Goal: Information Seeking & Learning: Learn about a topic

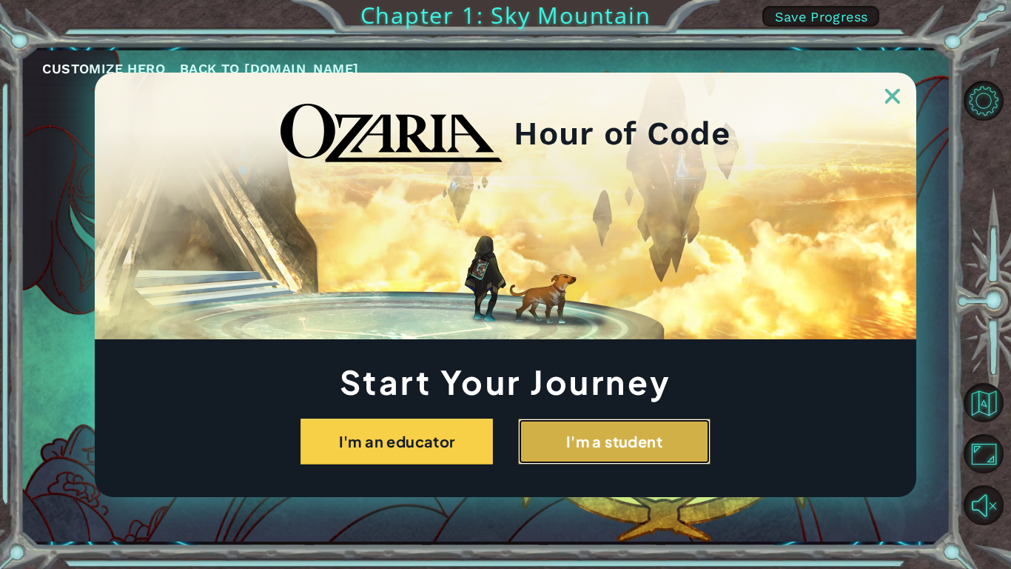
click at [551, 434] on button "I'm a student" at bounding box center [614, 441] width 192 height 46
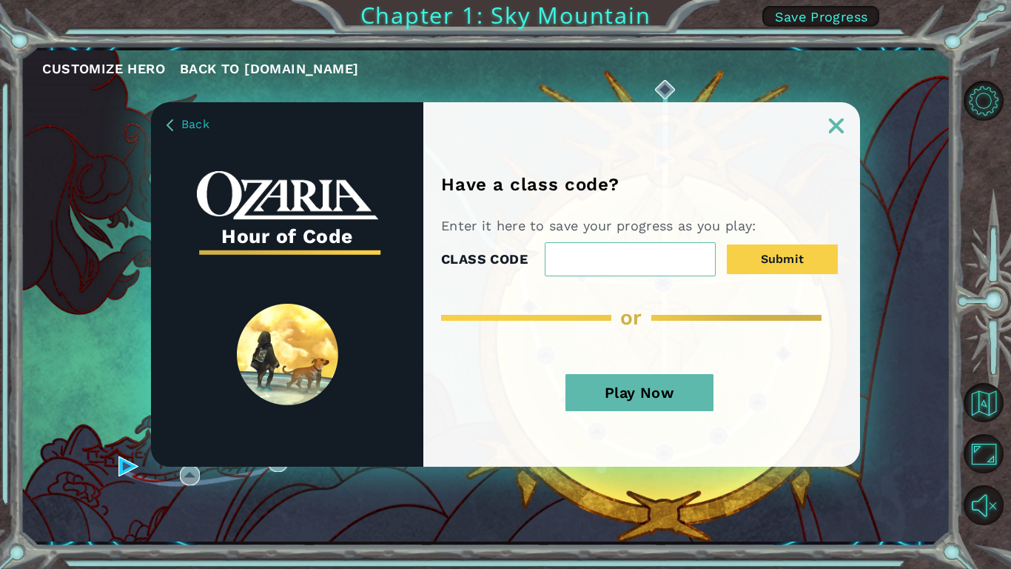
click at [686, 386] on button "Play Now" at bounding box center [640, 392] width 148 height 37
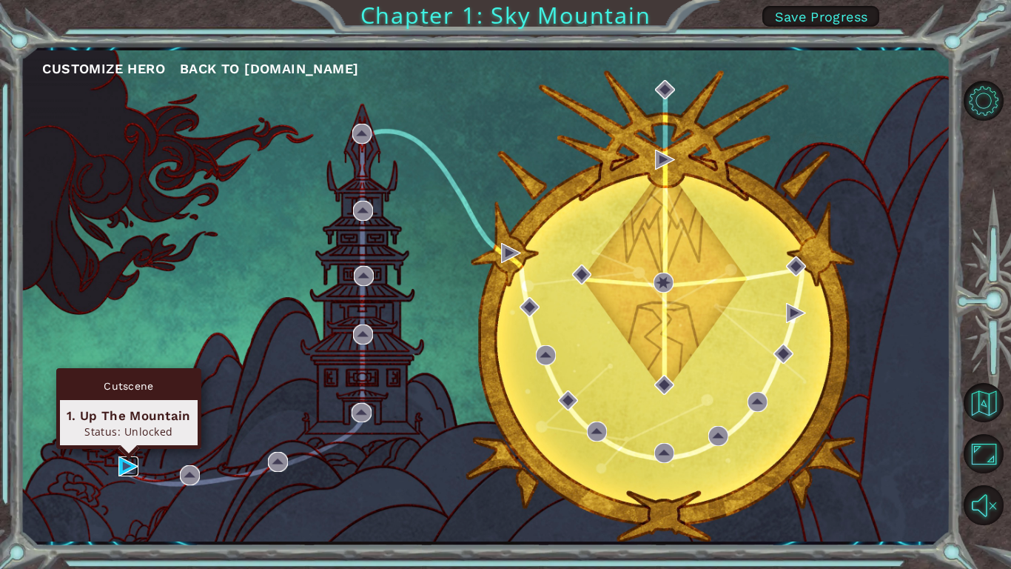
click at [124, 464] on img at bounding box center [128, 466] width 20 height 20
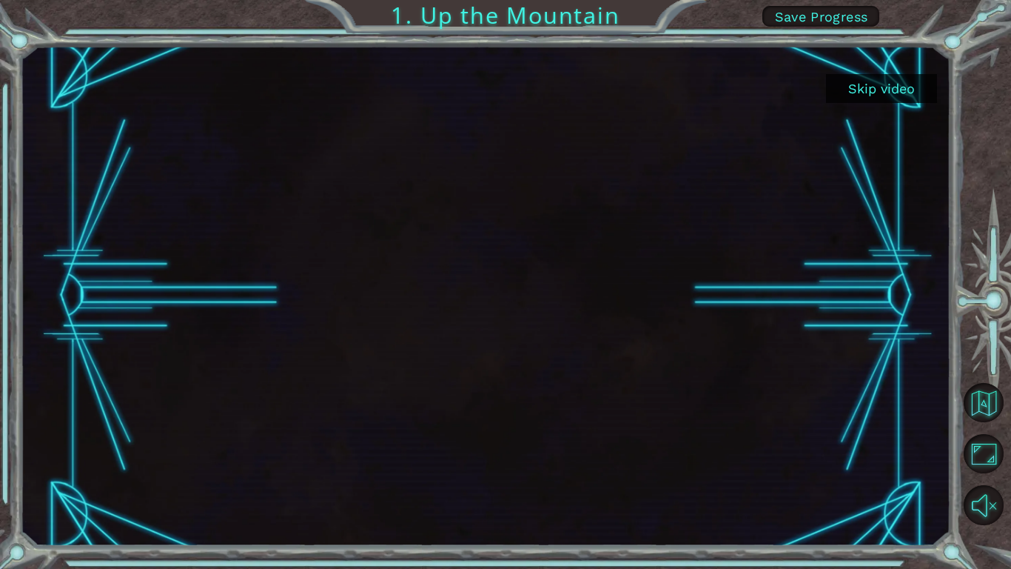
click at [914, 89] on button "Skip video" at bounding box center [881, 88] width 111 height 29
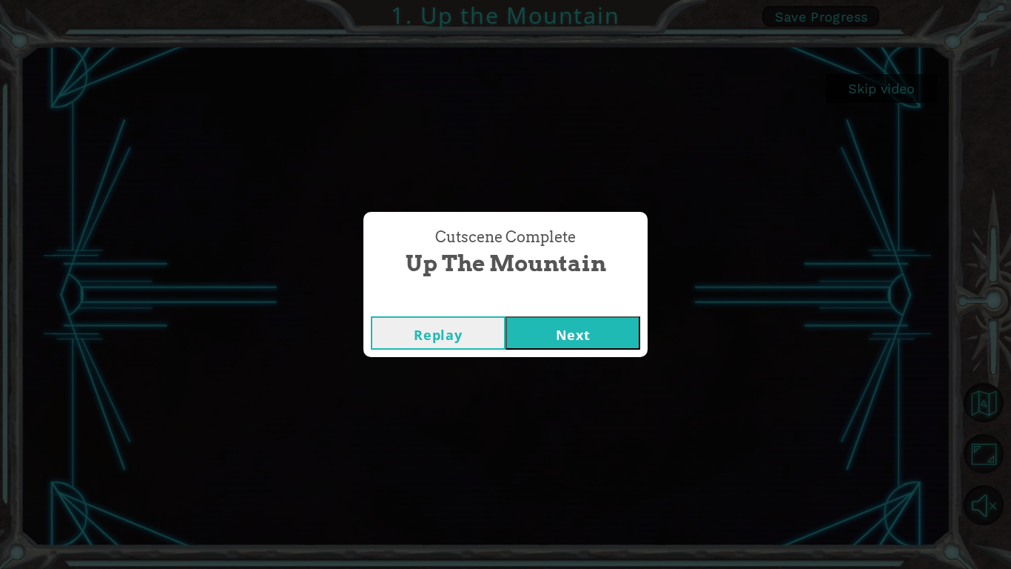
click at [574, 339] on button "Next" at bounding box center [573, 332] width 135 height 33
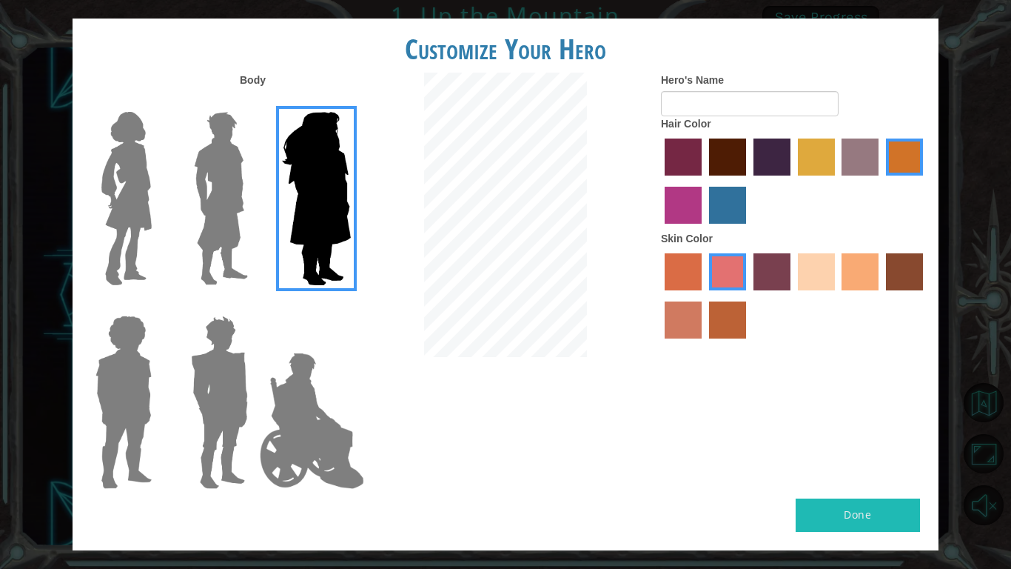
click at [231, 201] on img at bounding box center [221, 198] width 66 height 185
click at [254, 102] on input "Hero Lars" at bounding box center [254, 102] width 0 height 0
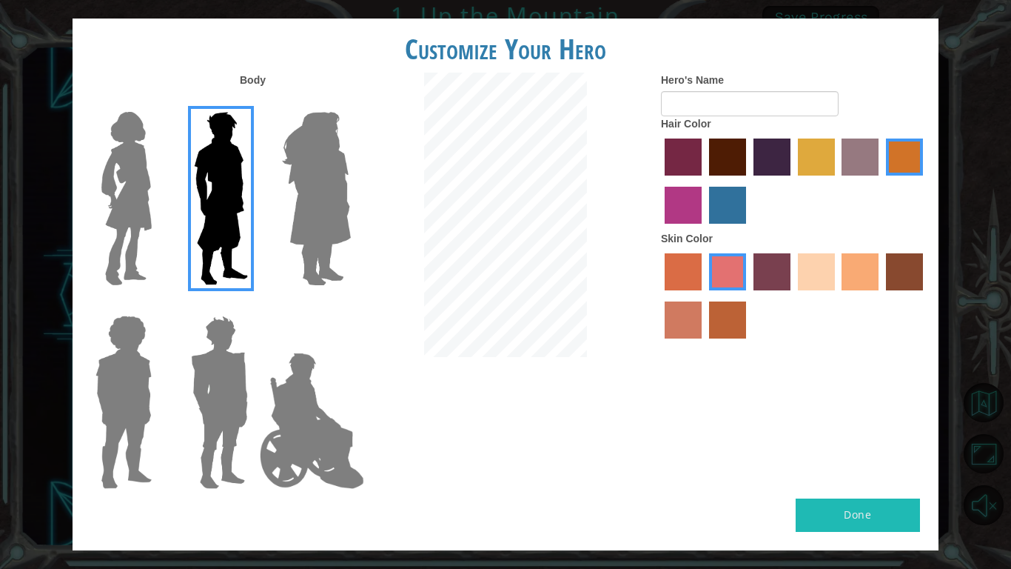
click at [114, 175] on img at bounding box center [126, 198] width 62 height 185
click at [158, 102] on input "Hero Connie" at bounding box center [158, 102] width 0 height 0
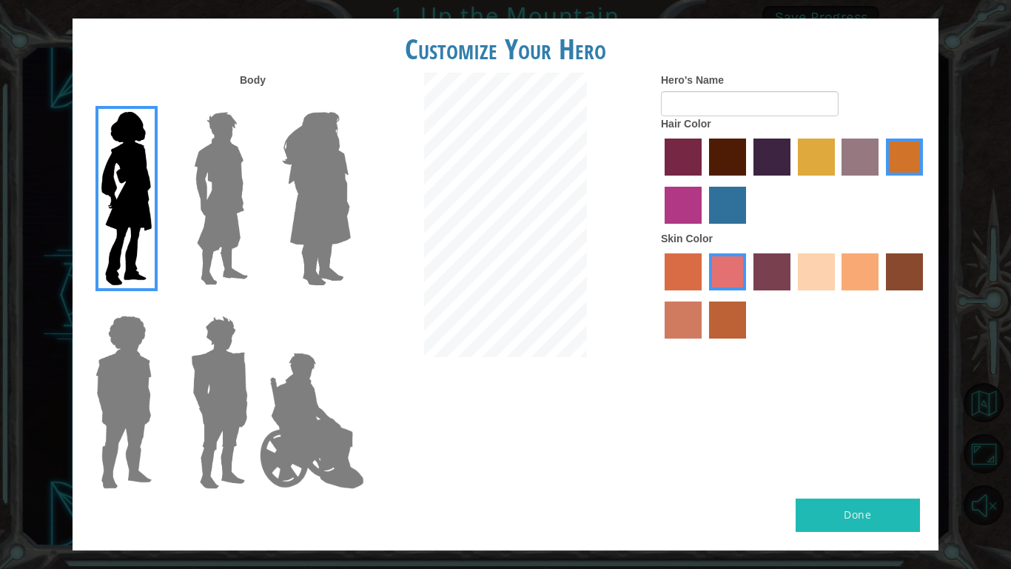
click at [195, 192] on img at bounding box center [221, 198] width 66 height 185
click at [254, 102] on input "Hero Lars" at bounding box center [254, 102] width 0 height 0
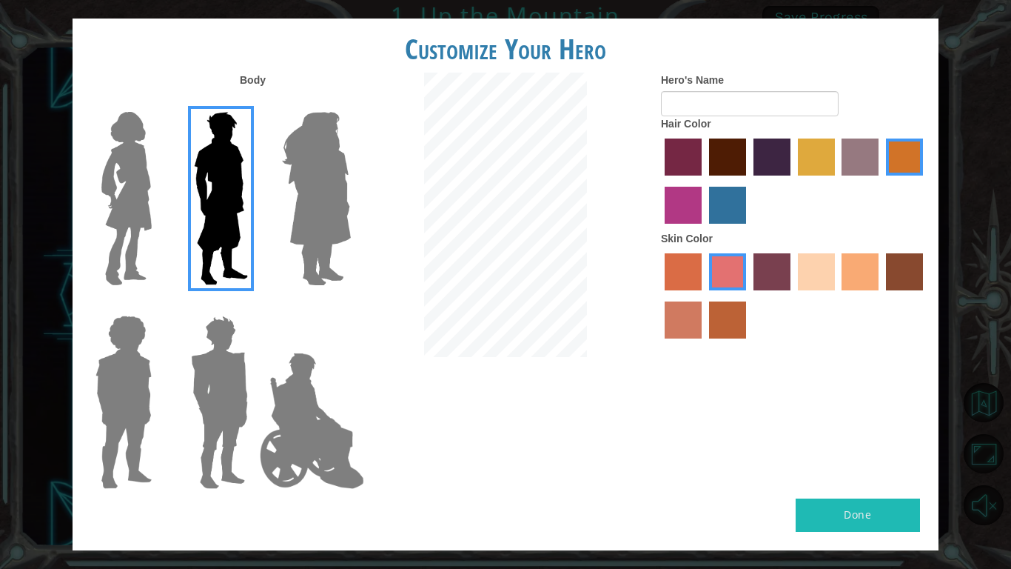
click at [306, 209] on img at bounding box center [316, 198] width 81 height 185
click at [350, 102] on input "Hero Amethyst" at bounding box center [350, 102] width 0 height 0
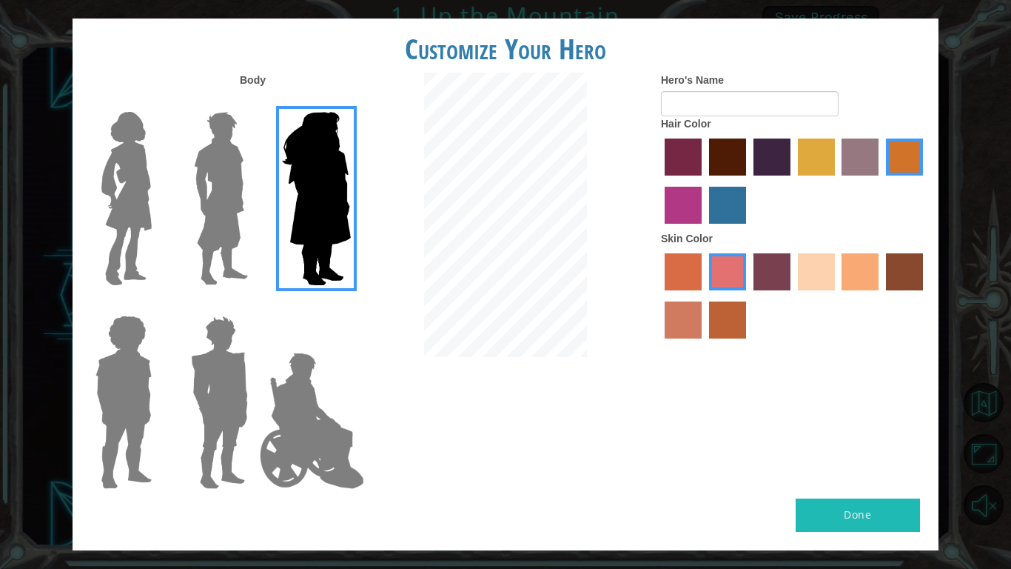
click at [122, 403] on img at bounding box center [124, 401] width 68 height 185
click at [158, 306] on input "Hero Steven" at bounding box center [158, 306] width 0 height 0
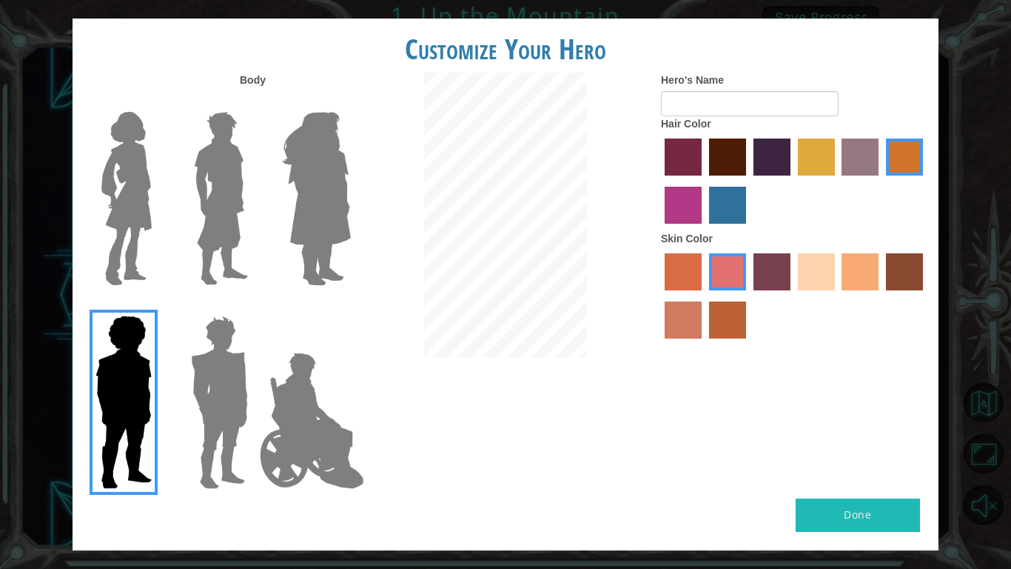
click at [203, 406] on img at bounding box center [219, 401] width 69 height 185
click at [254, 306] on input "Hero Garnet" at bounding box center [254, 306] width 0 height 0
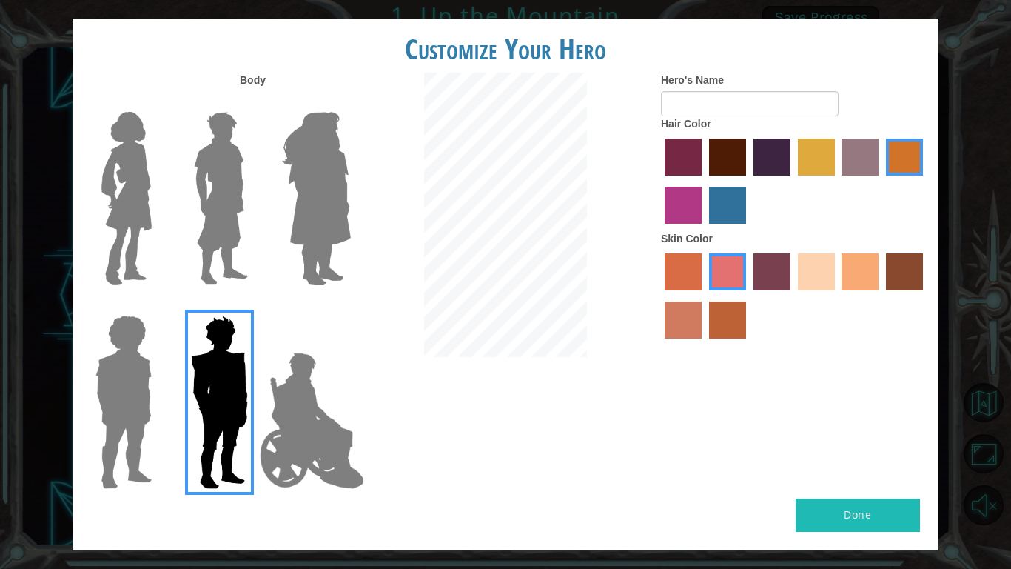
click at [286, 410] on img at bounding box center [312, 420] width 116 height 148
click at [350, 306] on input "Hero Jamie" at bounding box center [350, 306] width 0 height 0
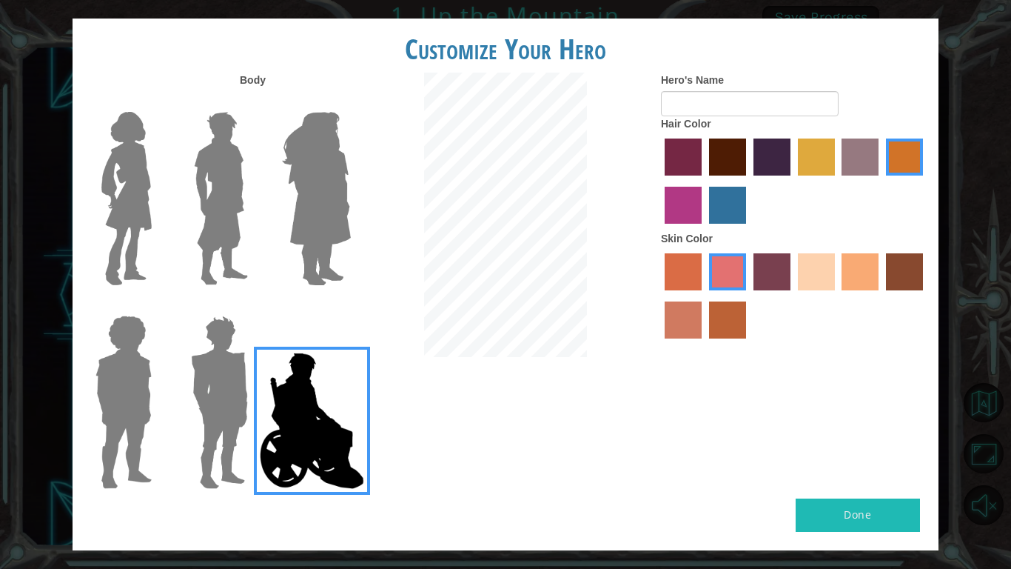
click at [241, 234] on img at bounding box center [221, 198] width 66 height 185
click at [254, 102] on input "Hero Lars" at bounding box center [254, 102] width 0 height 0
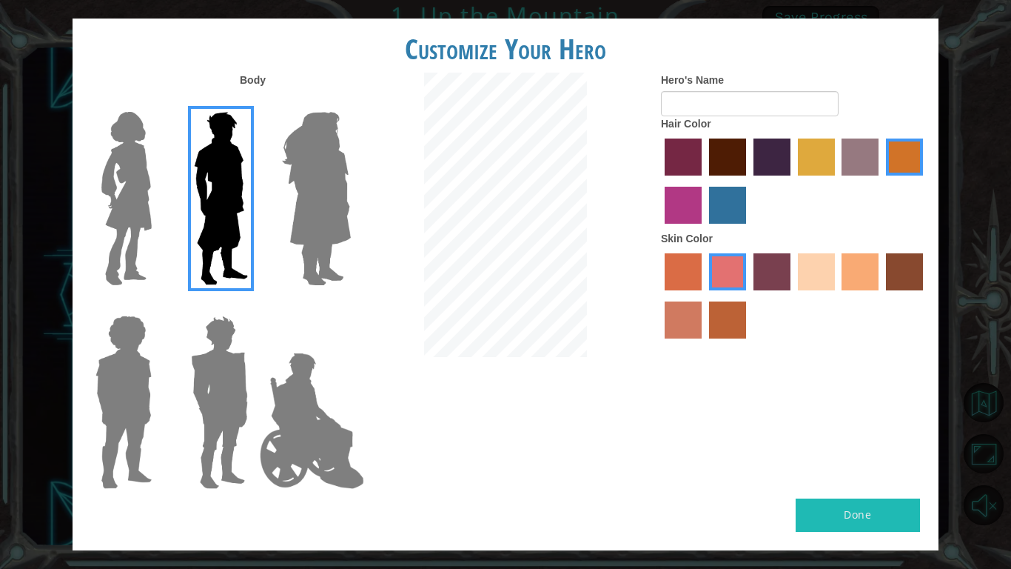
click at [799, 270] on label "sandy beach skin color" at bounding box center [816, 271] width 37 height 37
click at [793, 295] on input "sandy beach skin color" at bounding box center [793, 295] width 0 height 0
click at [863, 276] on label "tacao skin color" at bounding box center [860, 271] width 37 height 37
click at [837, 295] on input "tacao skin color" at bounding box center [837, 295] width 0 height 0
click at [734, 199] on label "lachmara hair color" at bounding box center [727, 205] width 37 height 37
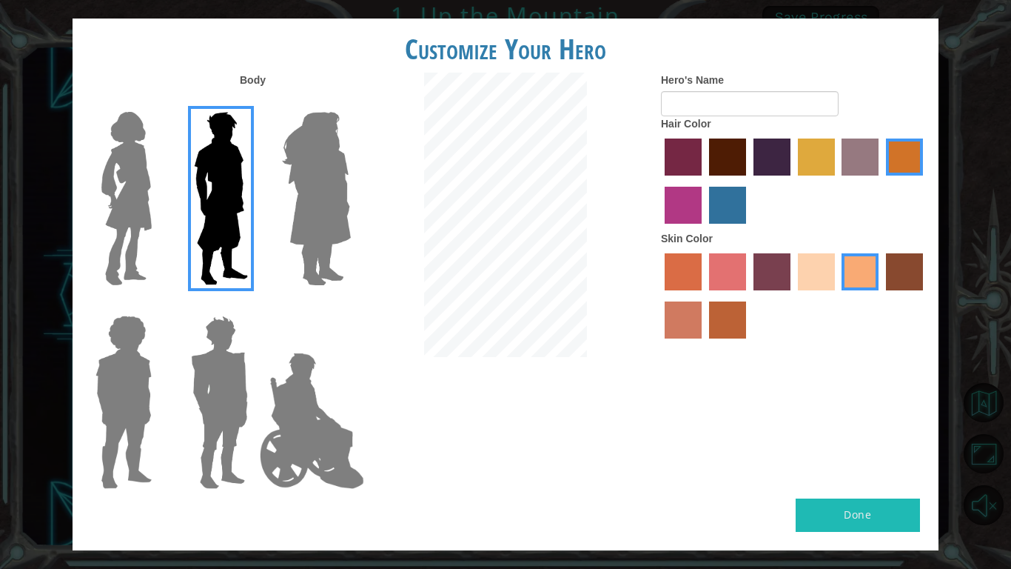
click at [704, 229] on input "lachmara hair color" at bounding box center [704, 229] width 0 height 0
click at [831, 522] on button "Done" at bounding box center [858, 514] width 124 height 33
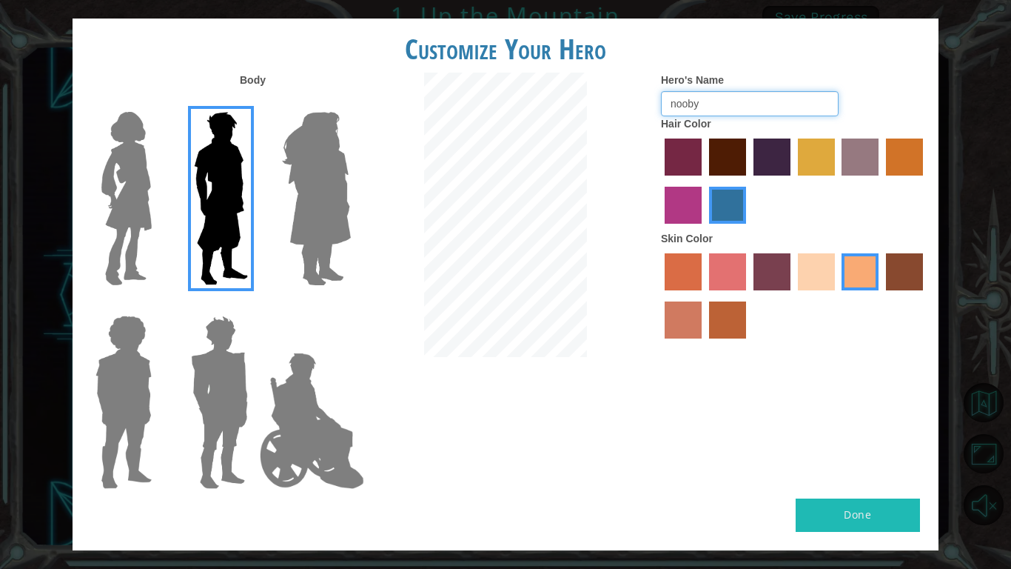
type input "nooby"
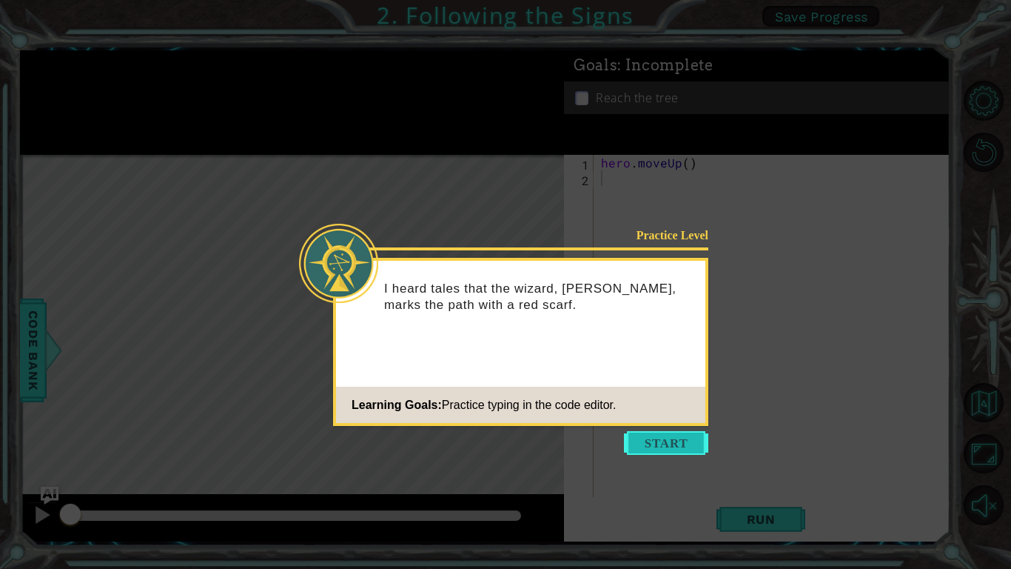
click at [669, 453] on button "Start" at bounding box center [666, 443] width 84 height 24
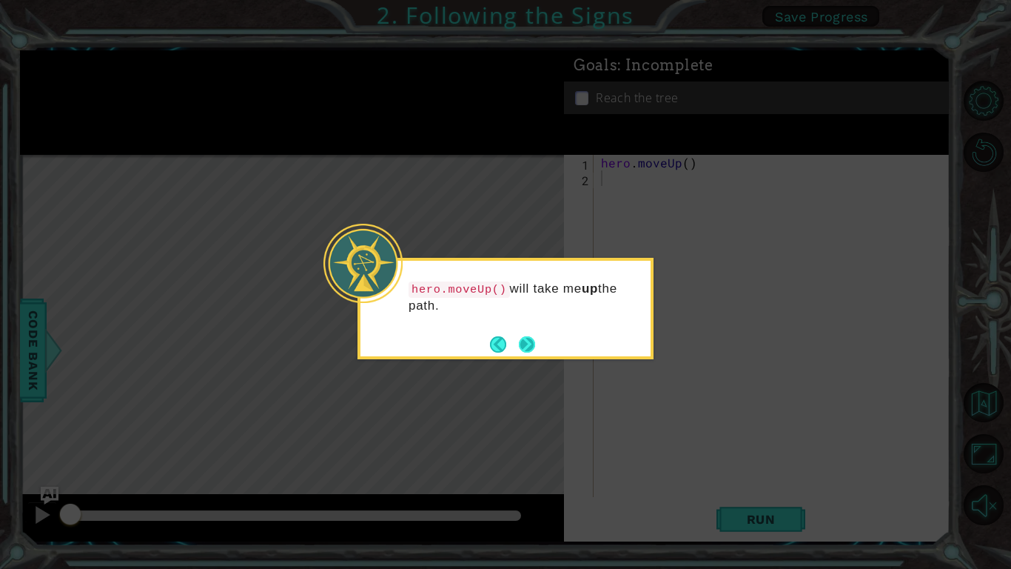
click at [532, 346] on button "Next" at bounding box center [527, 344] width 24 height 24
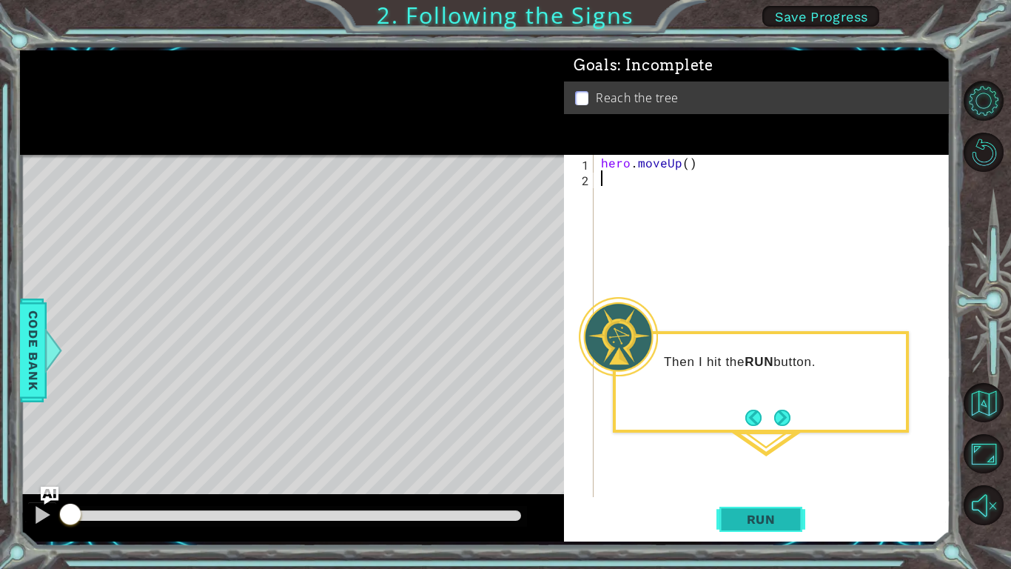
click at [751, 516] on span "Run" at bounding box center [761, 519] width 58 height 15
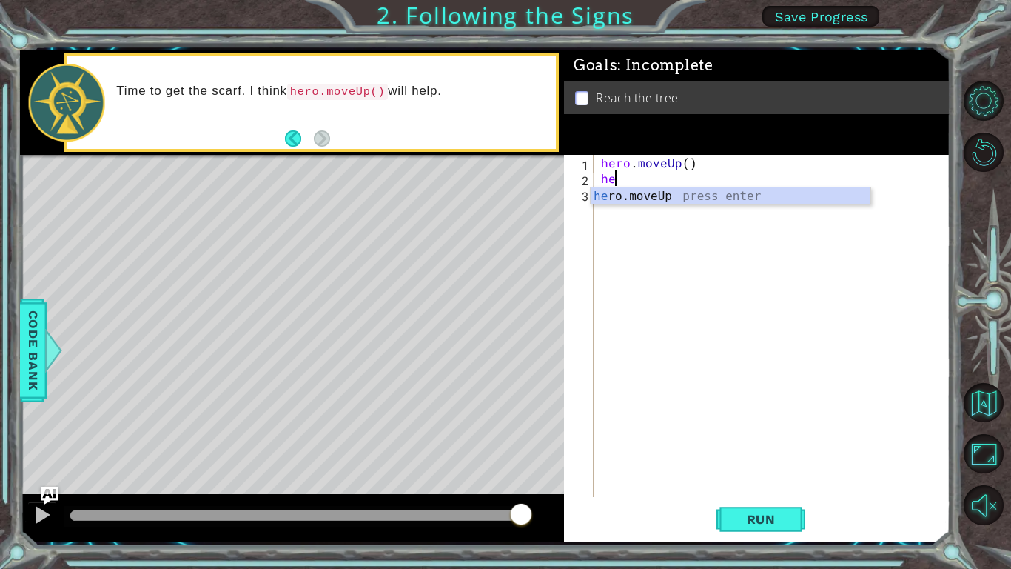
type textarea "her"
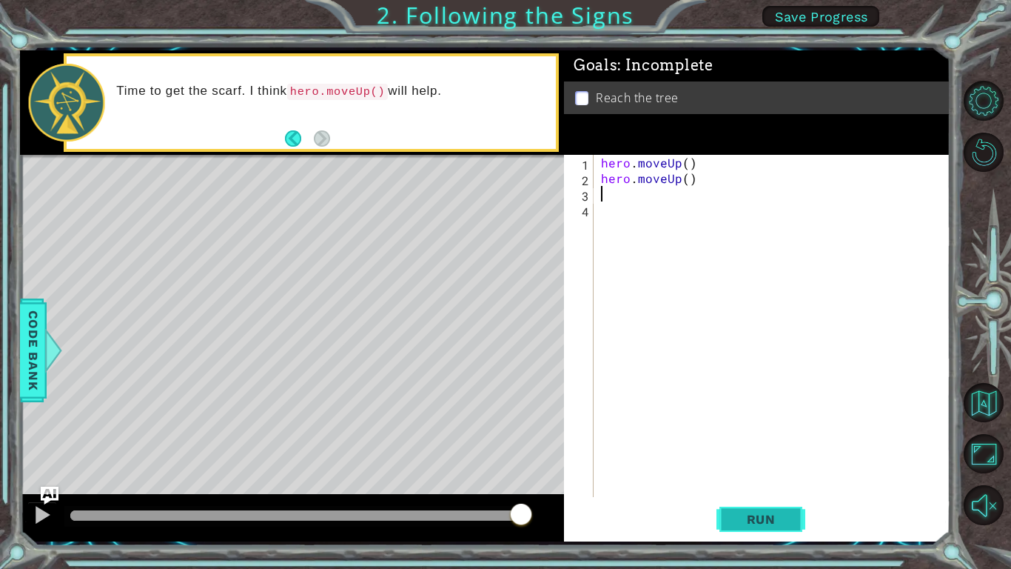
click at [776, 514] on span "Run" at bounding box center [761, 519] width 58 height 15
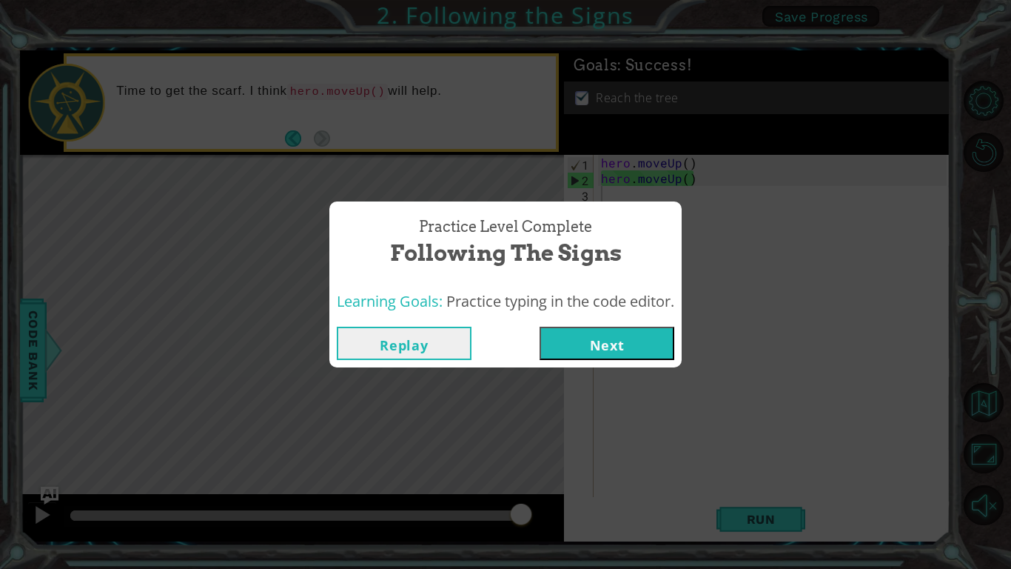
click at [597, 331] on button "Next" at bounding box center [607, 342] width 135 height 33
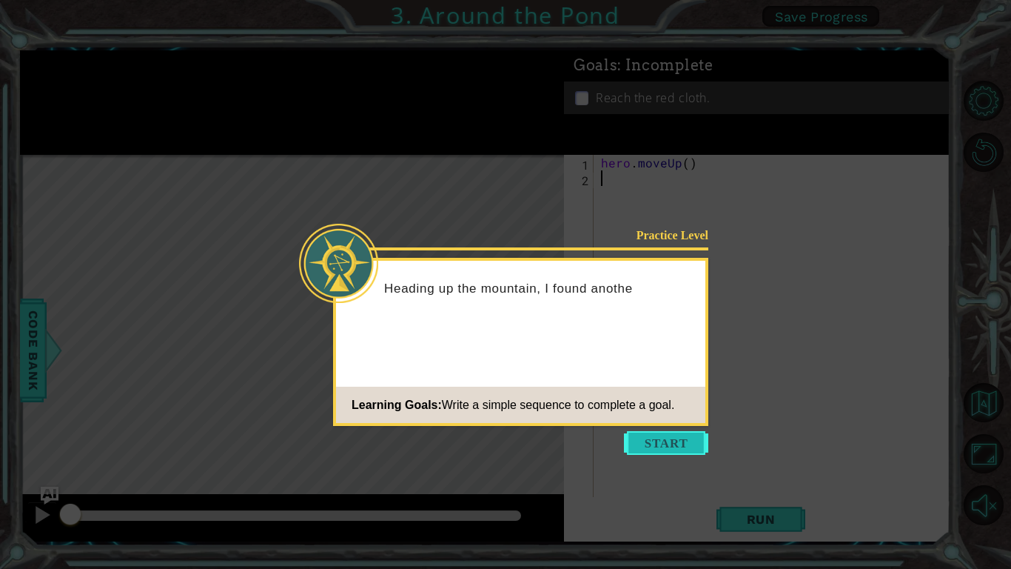
click at [668, 440] on button "Start" at bounding box center [666, 443] width 84 height 24
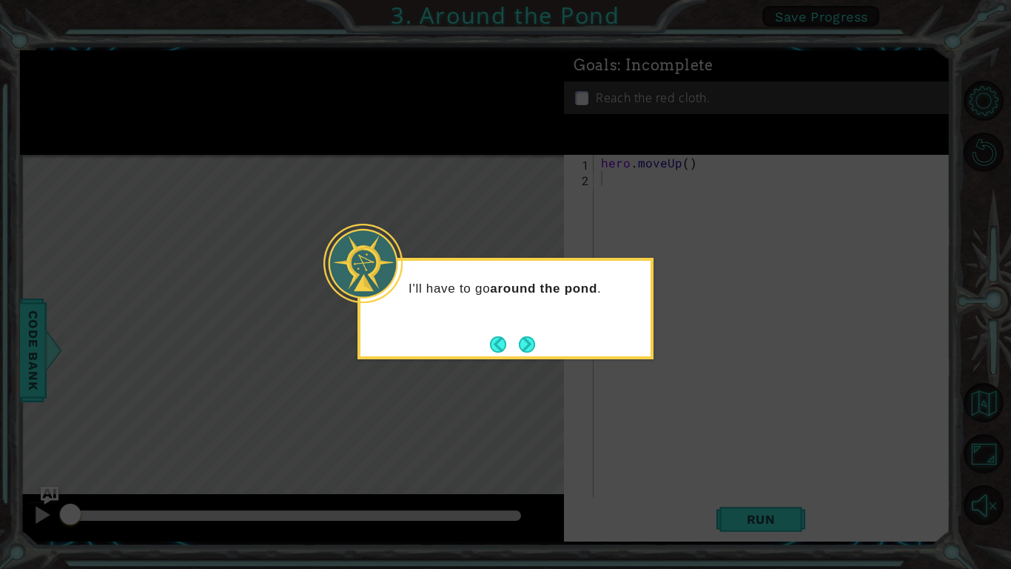
click at [672, 435] on icon at bounding box center [505, 284] width 1011 height 569
click at [523, 349] on button "Next" at bounding box center [526, 344] width 19 height 19
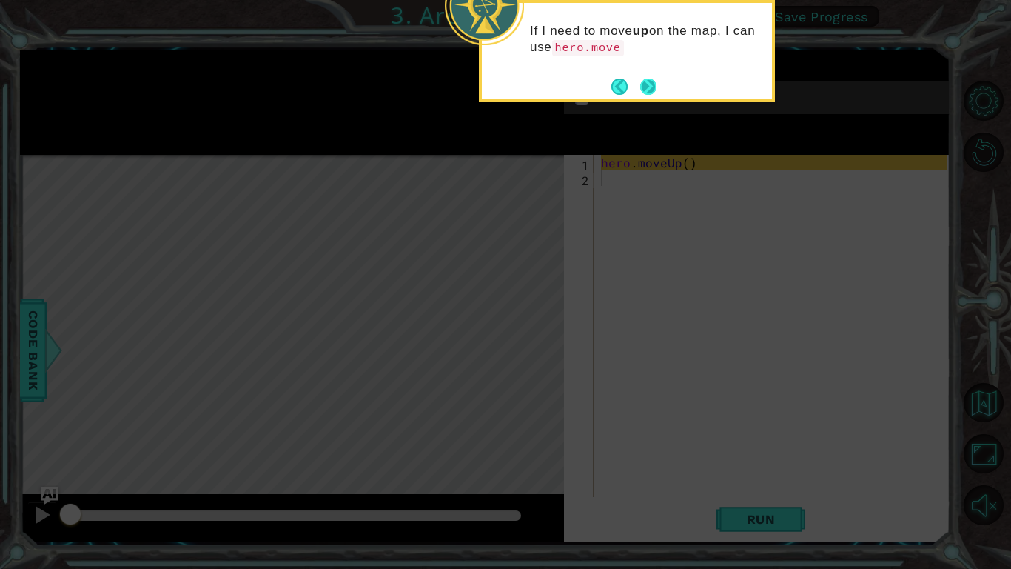
click at [650, 87] on button "Next" at bounding box center [647, 86] width 27 height 27
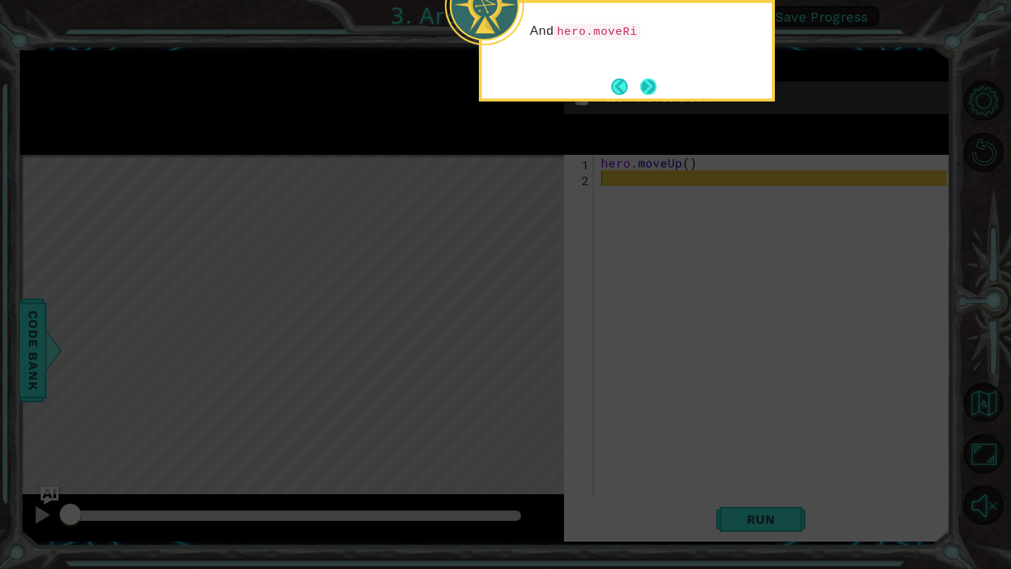
click at [643, 87] on button "Next" at bounding box center [647, 86] width 27 height 27
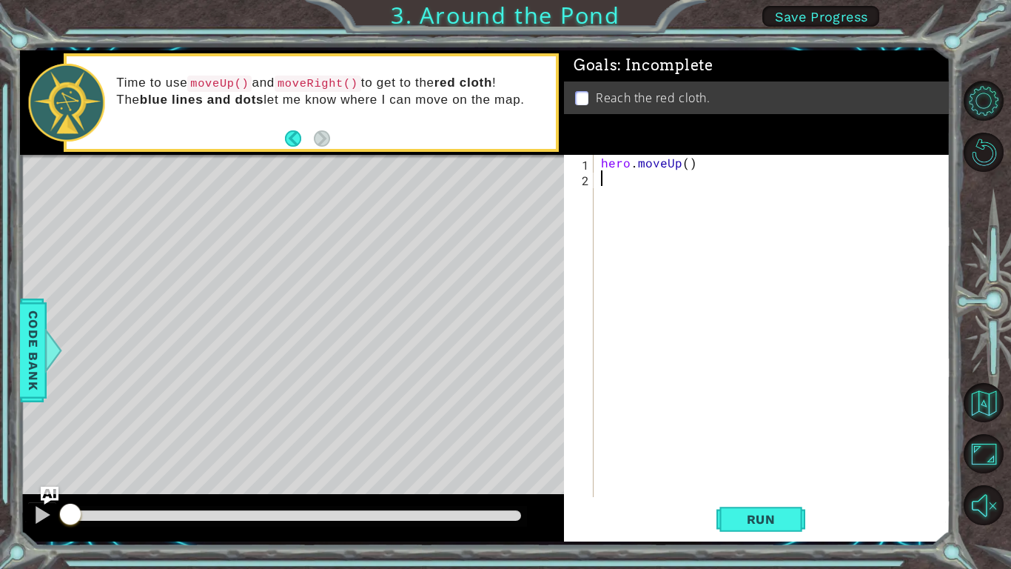
type textarea "h"
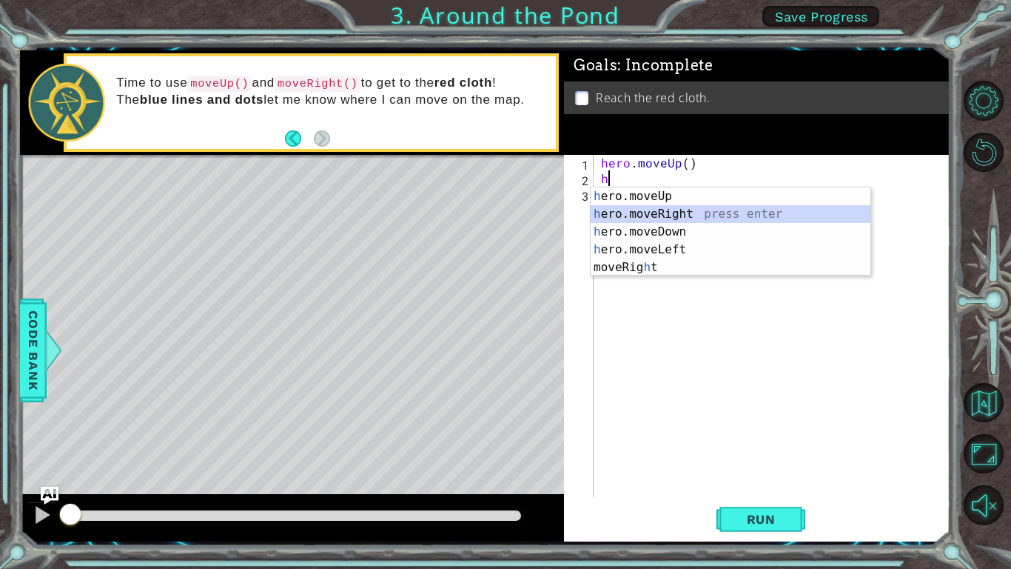
click at [663, 218] on div "h ero.moveUp press enter h ero.moveRight press enter h ero.moveDown press enter…" at bounding box center [731, 249] width 280 height 124
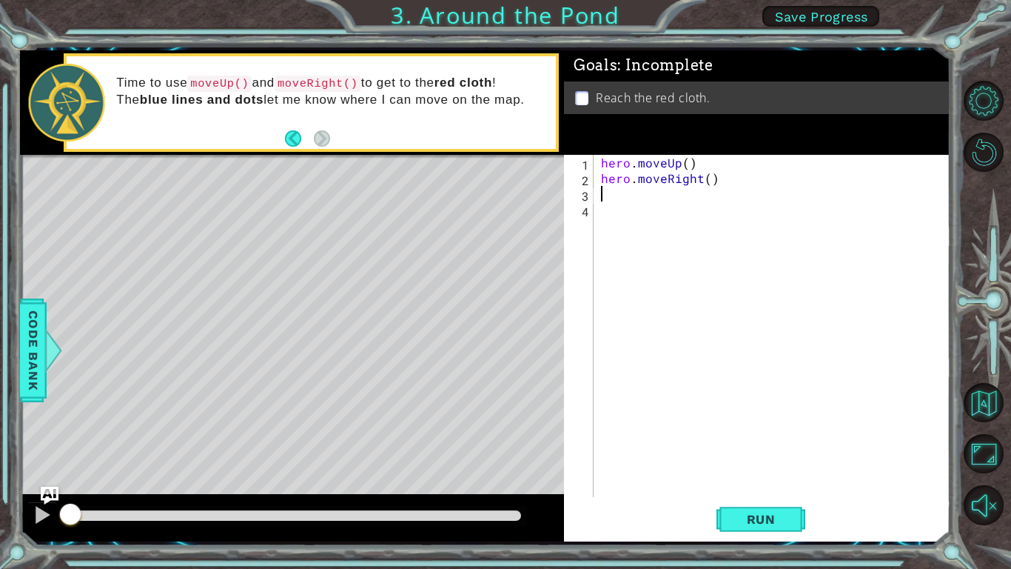
type textarea "h"
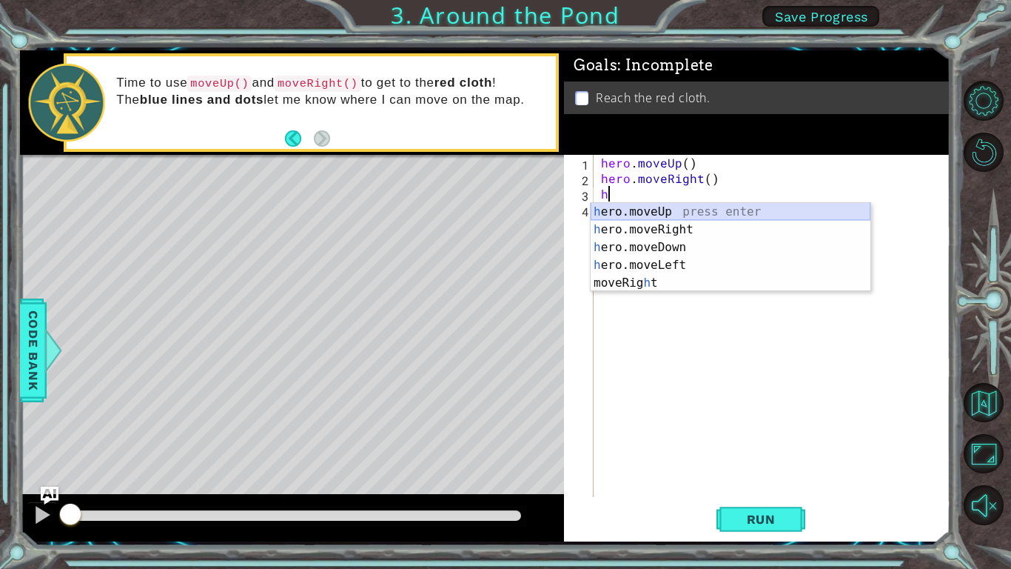
click at [650, 207] on div "h ero.moveUp press enter h ero.moveRight press enter h ero.moveDown press enter…" at bounding box center [731, 265] width 280 height 124
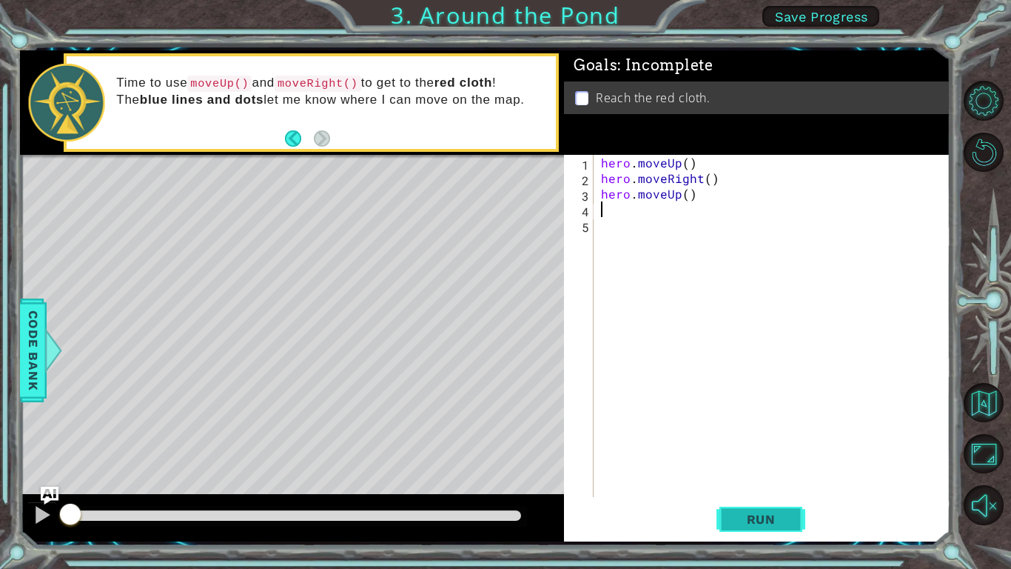
click at [761, 518] on span "Run" at bounding box center [761, 519] width 58 height 15
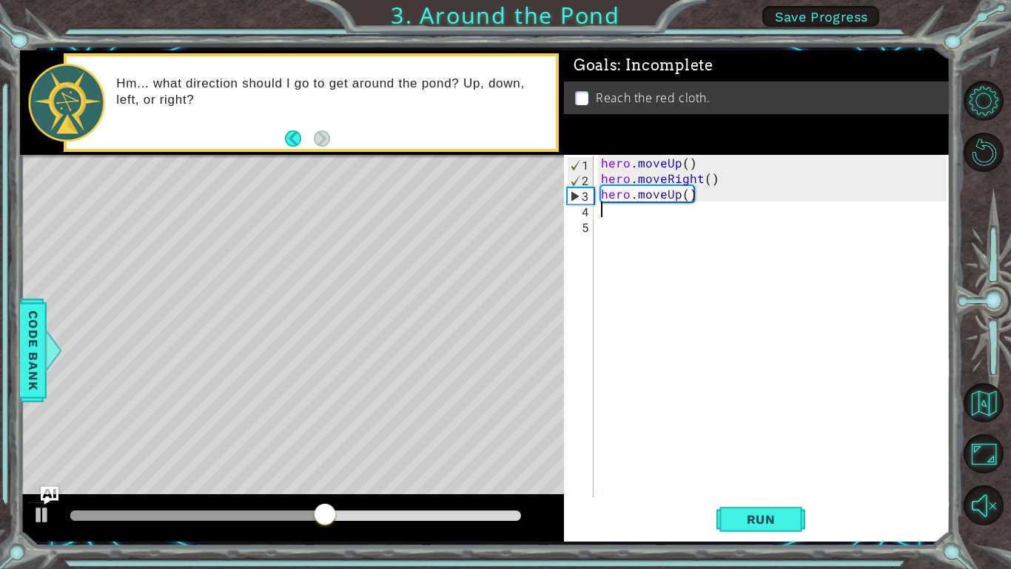
type textarea "h"
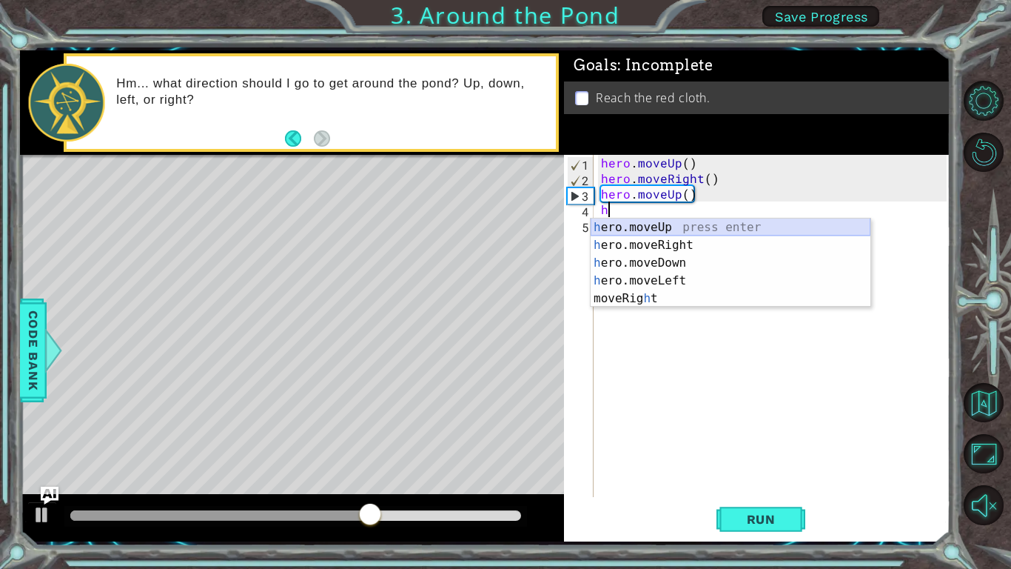
click at [654, 224] on div "h ero.moveUp press enter h ero.moveRight press enter h ero.moveDown press enter…" at bounding box center [731, 280] width 280 height 124
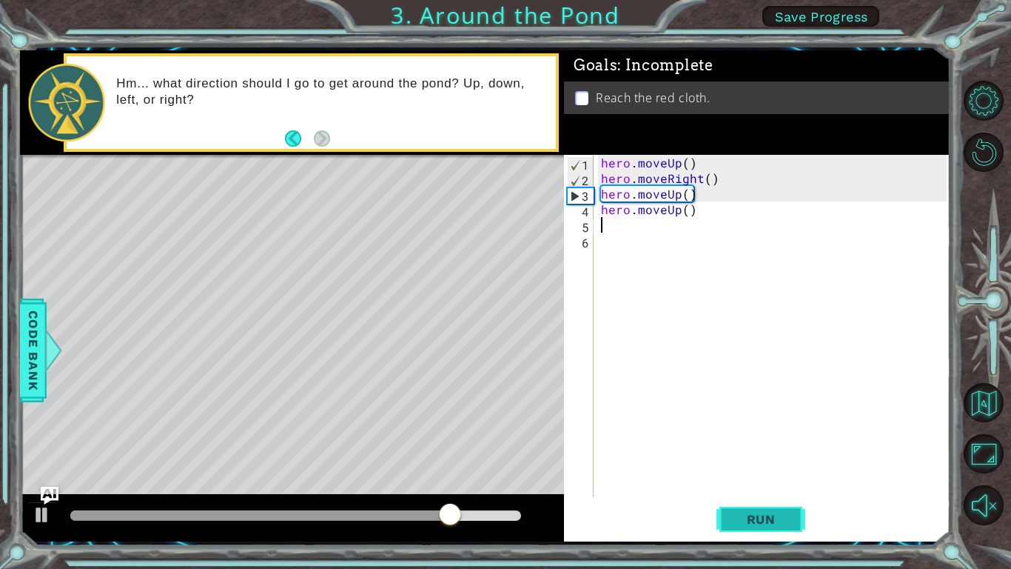
click at [768, 523] on span "Run" at bounding box center [761, 519] width 58 height 15
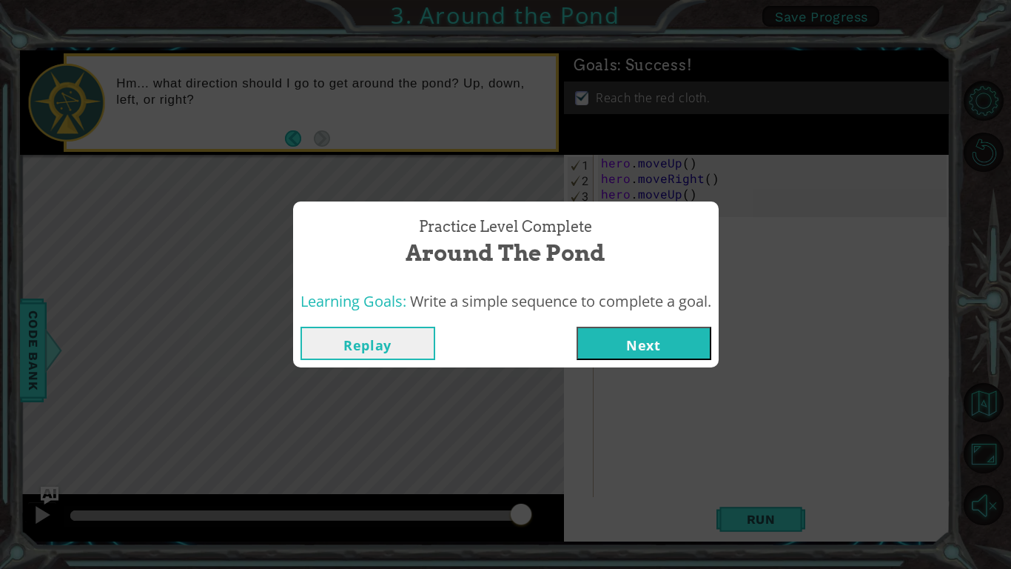
click at [631, 350] on button "Next" at bounding box center [644, 342] width 135 height 33
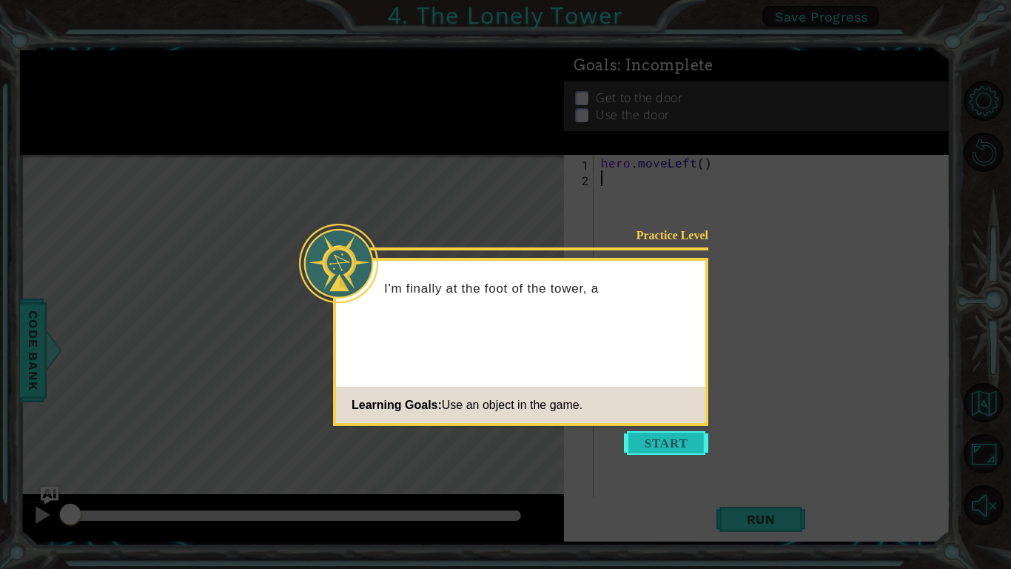
click at [660, 435] on button "Start" at bounding box center [666, 443] width 84 height 24
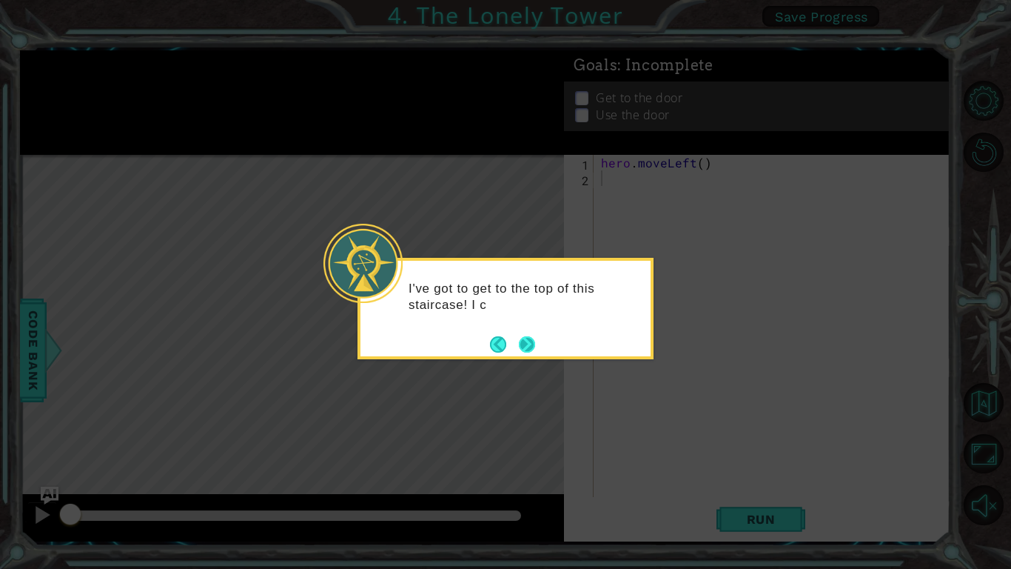
click at [523, 349] on button "Next" at bounding box center [527, 343] width 27 height 27
click at [523, 349] on button "Next" at bounding box center [527, 343] width 23 height 23
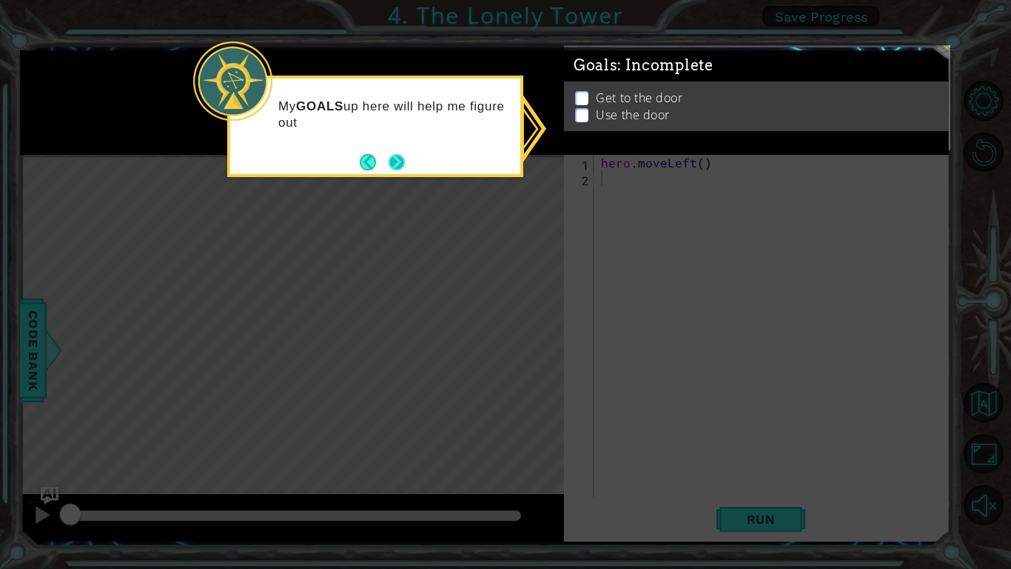
click at [403, 168] on button "Next" at bounding box center [396, 162] width 26 height 26
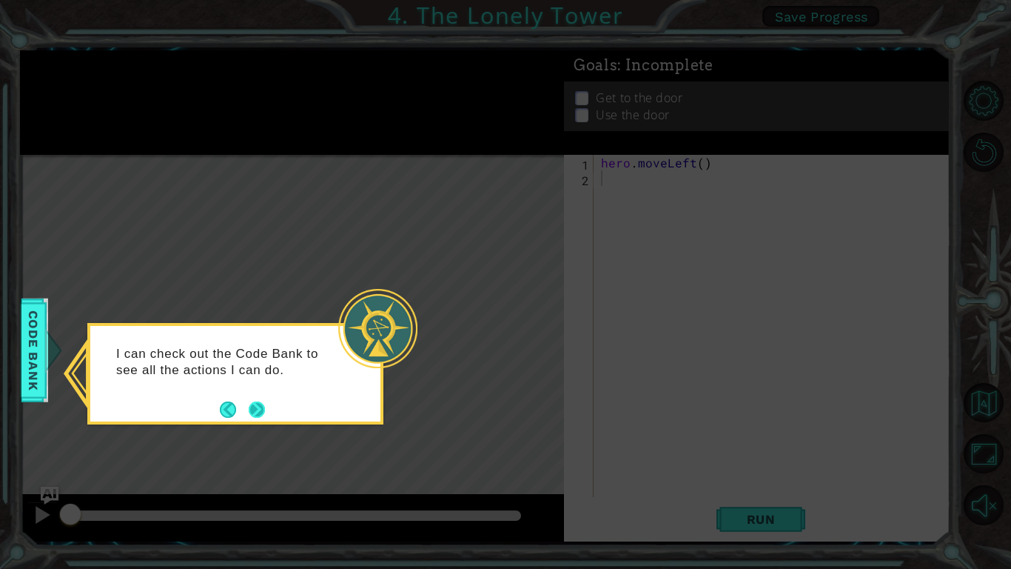
click at [255, 412] on button "Next" at bounding box center [256, 409] width 19 height 19
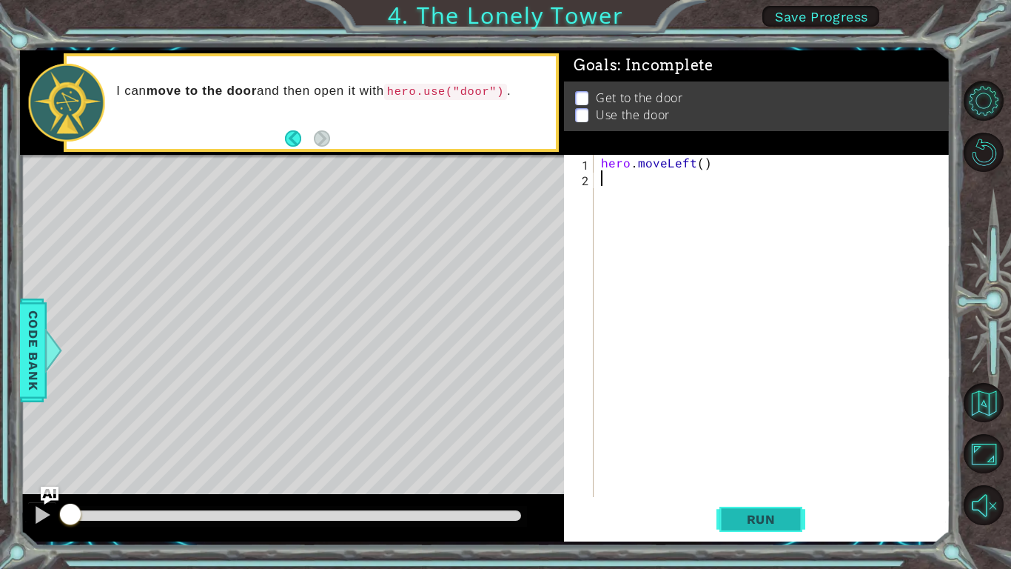
click at [738, 529] on button "Run" at bounding box center [761, 519] width 89 height 38
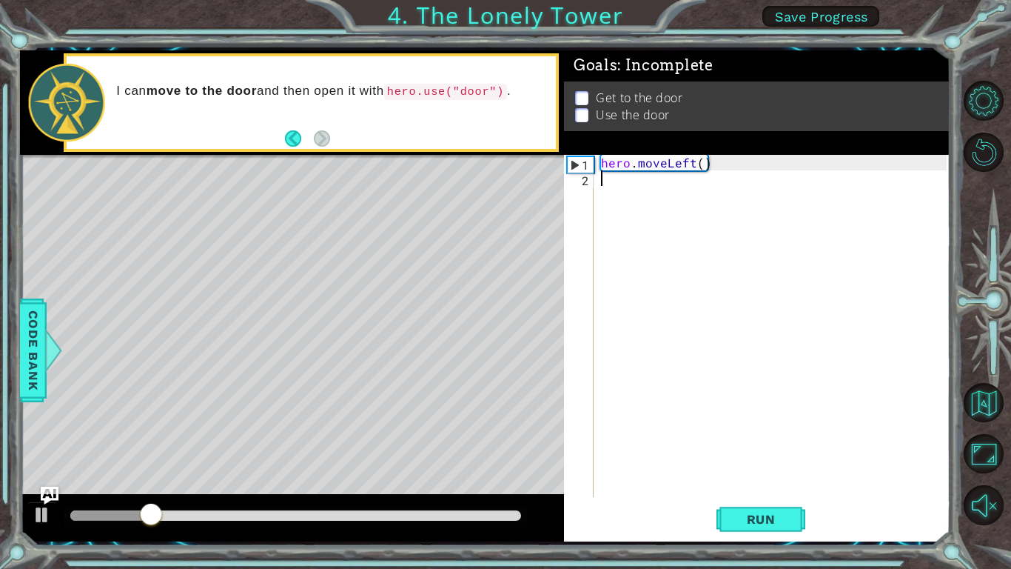
type textarea "h"
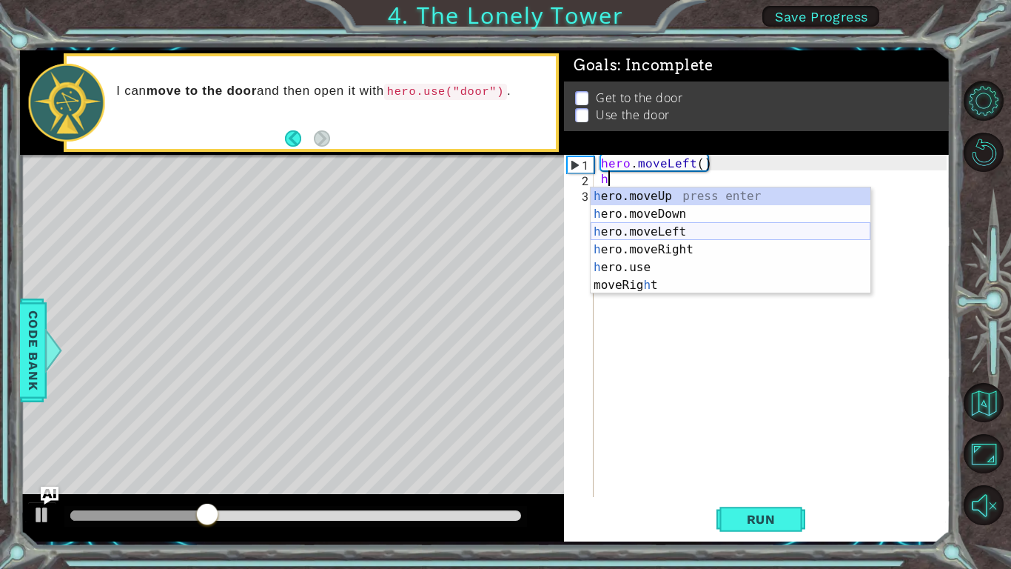
click at [658, 232] on div "h ero.moveUp press enter h ero.moveDown press enter h ero.moveLeft press enter …" at bounding box center [731, 258] width 280 height 142
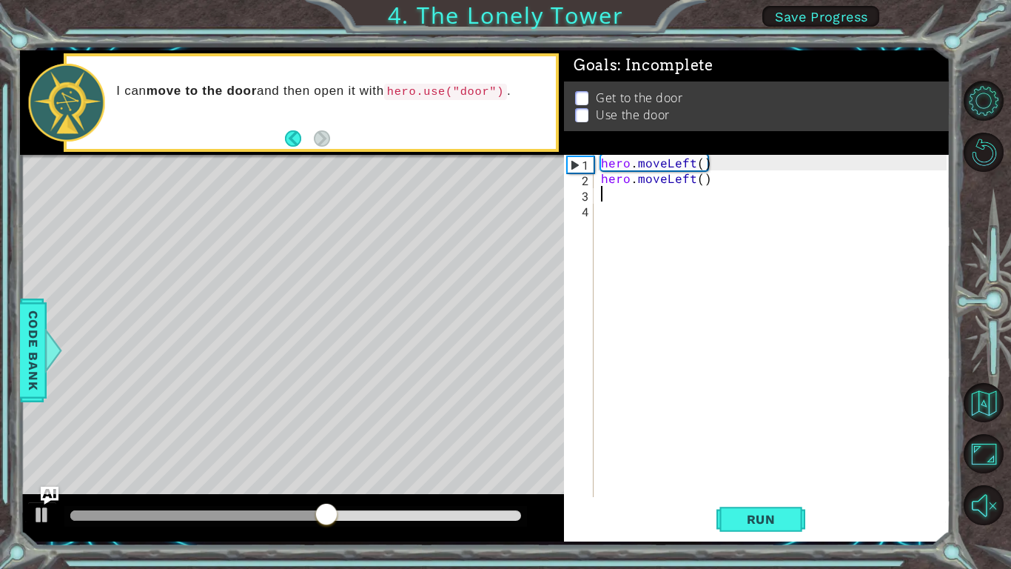
type textarea "h"
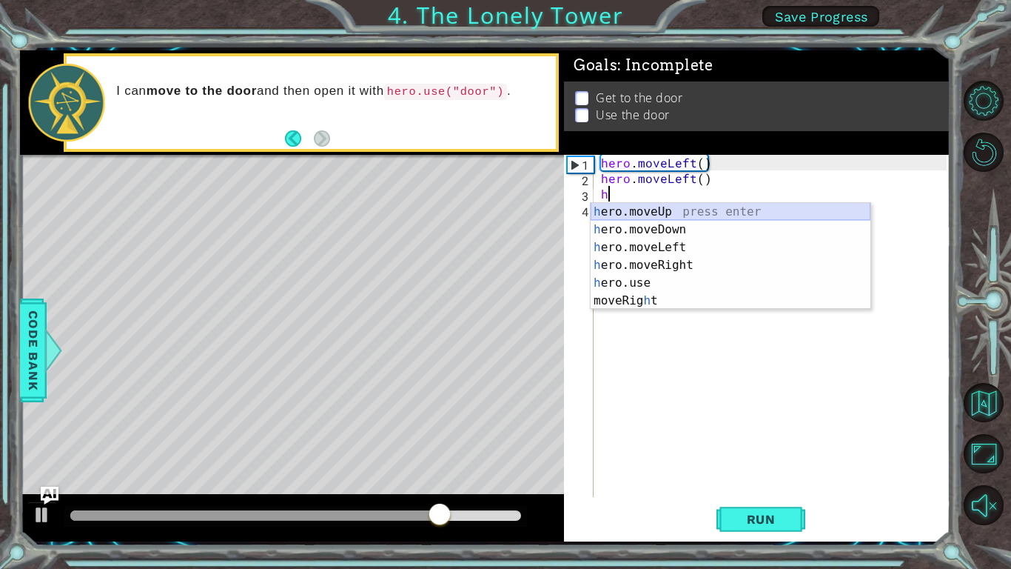
click at [633, 210] on div "h ero.moveUp press enter h ero.moveDown press enter h ero.moveLeft press enter …" at bounding box center [731, 274] width 280 height 142
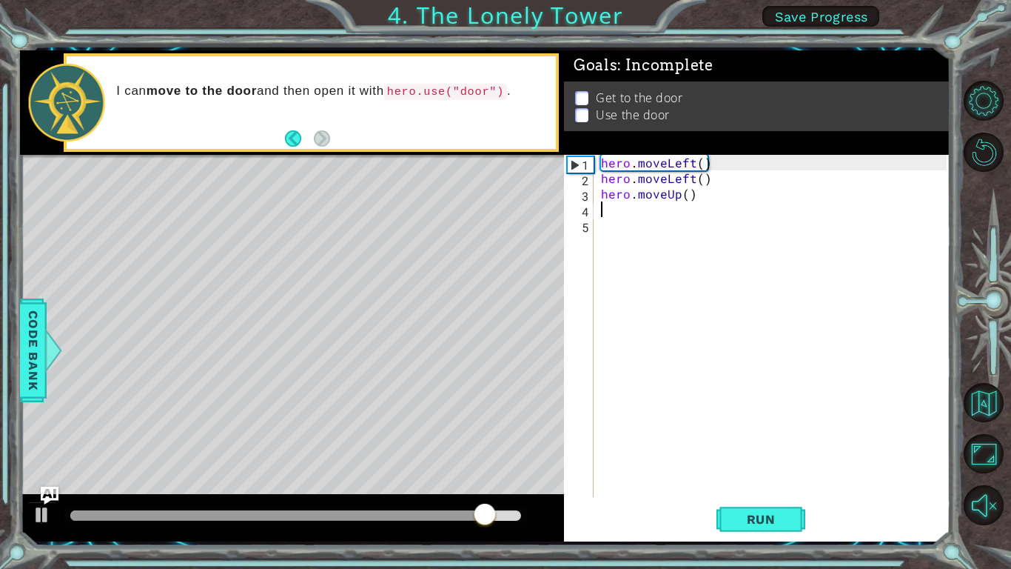
type textarea "h"
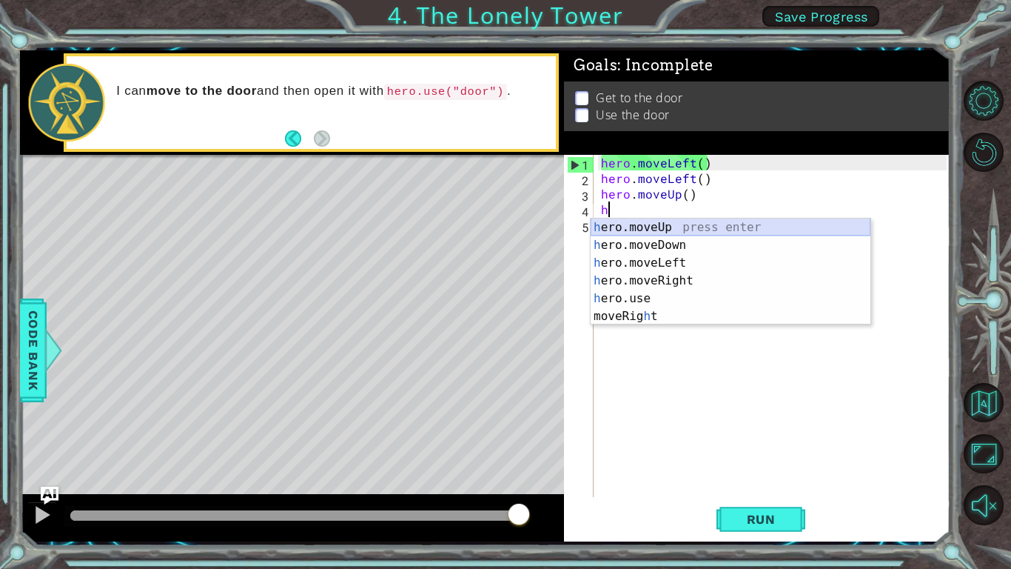
click at [637, 224] on div "h ero.moveUp press enter h ero.moveDown press enter h ero.moveLeft press enter …" at bounding box center [731, 289] width 280 height 142
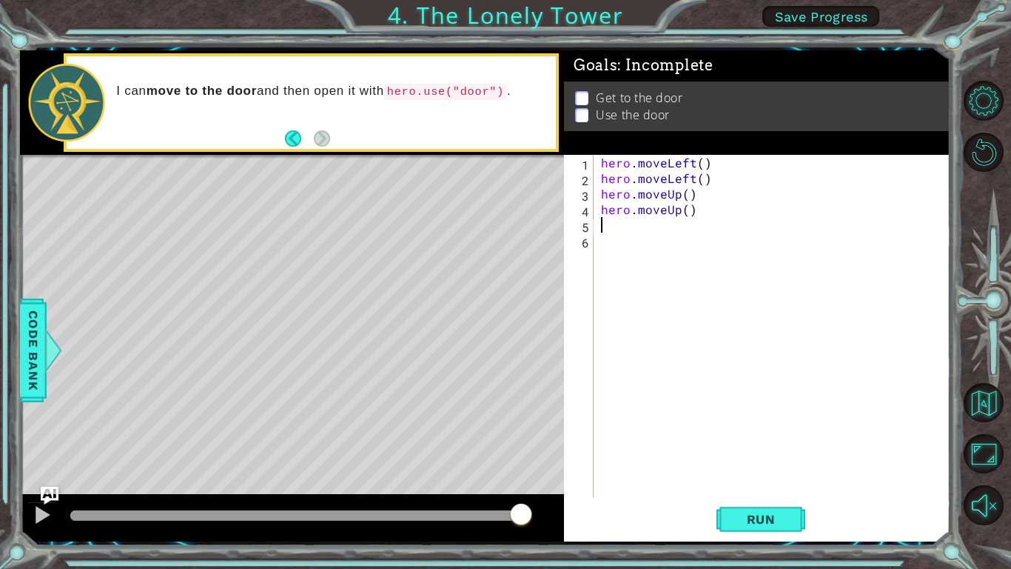
type textarea "h"
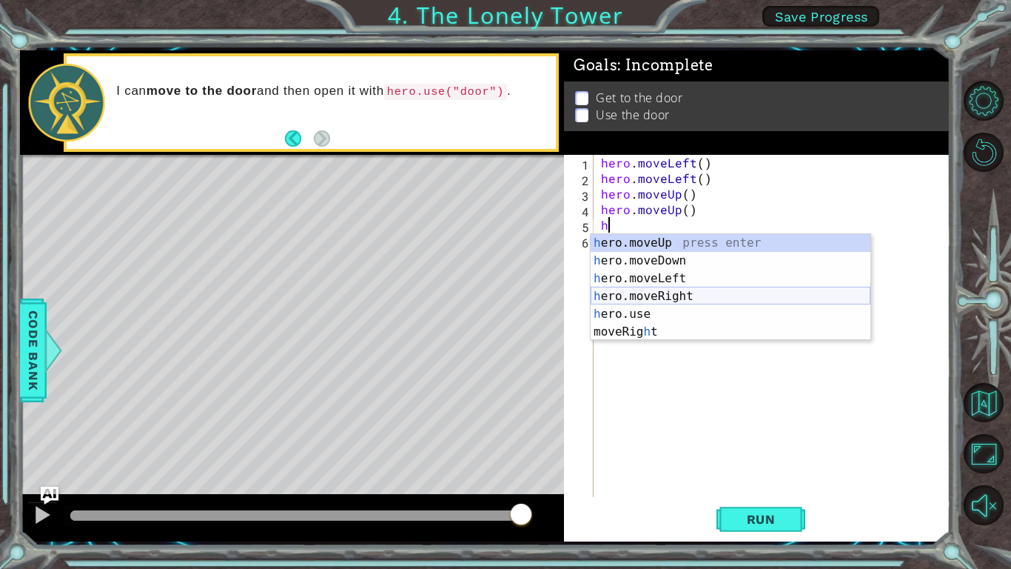
click at [649, 298] on div "h ero.moveUp press enter h ero.moveDown press enter h ero.moveLeft press enter …" at bounding box center [731, 305] width 280 height 142
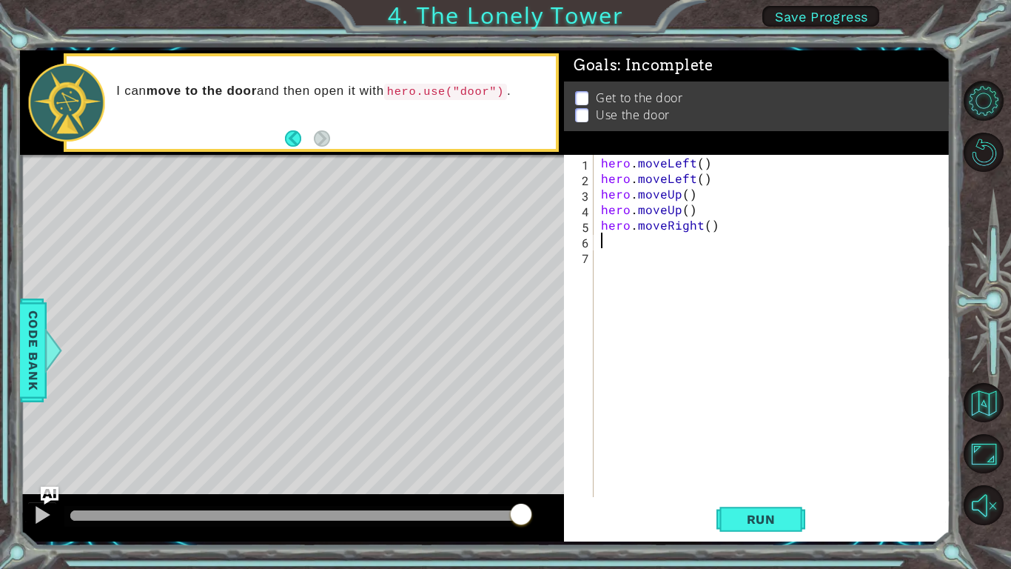
type textarea "h"
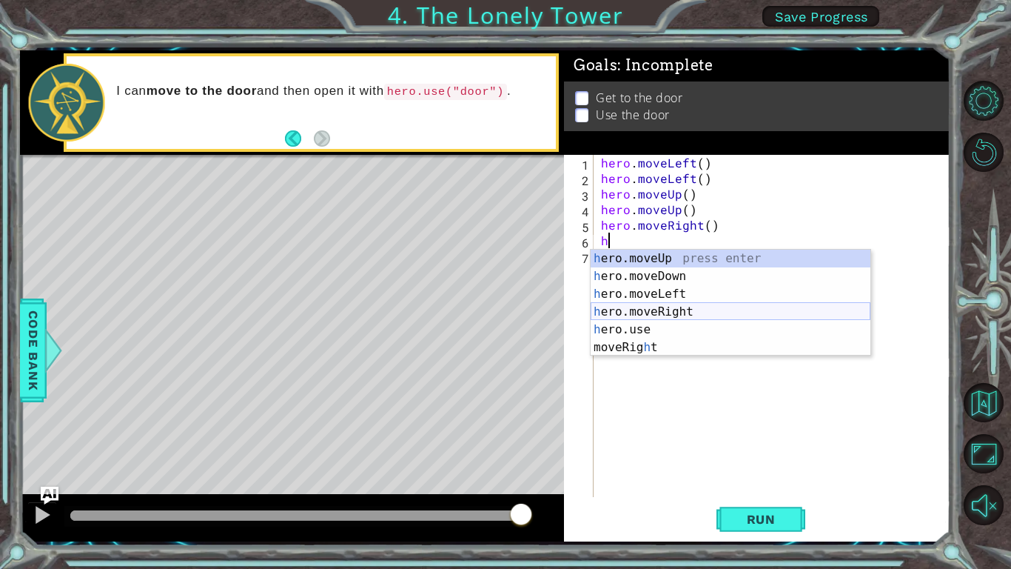
click at [654, 309] on div "h ero.moveUp press enter h ero.moveDown press enter h ero.moveLeft press enter …" at bounding box center [731, 320] width 280 height 142
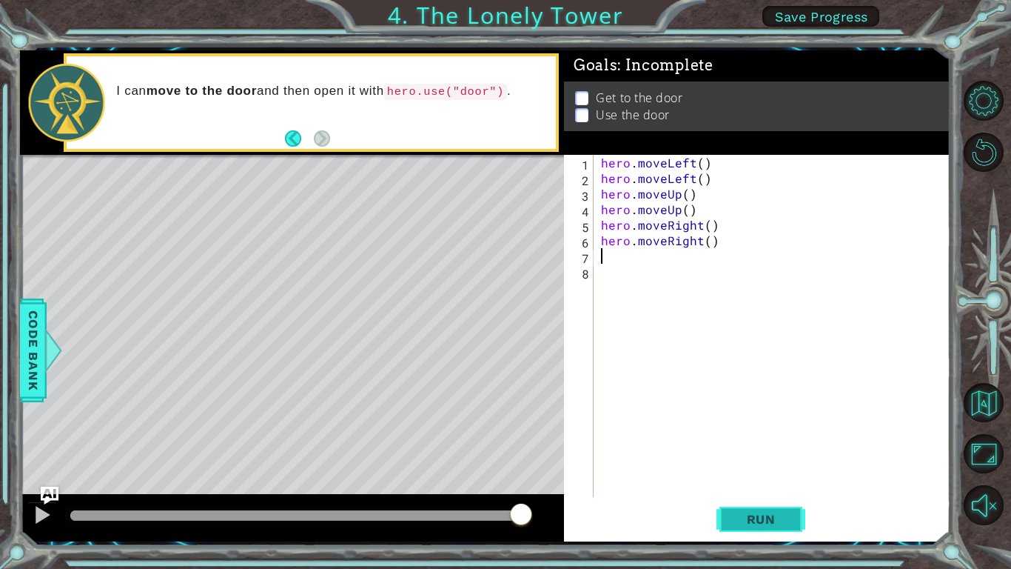
click at [736, 514] on span "Run" at bounding box center [761, 519] width 58 height 15
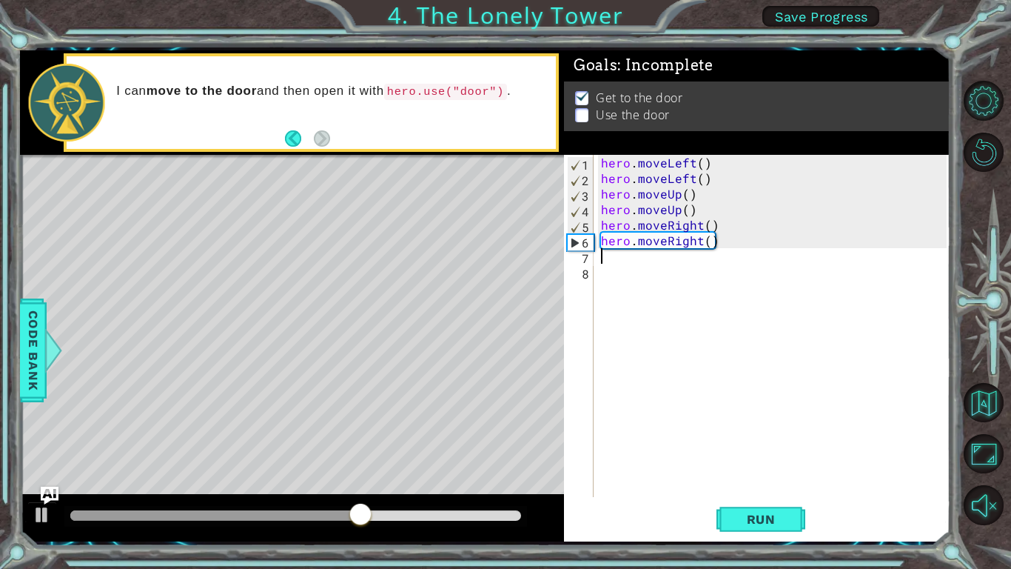
type textarea "h"
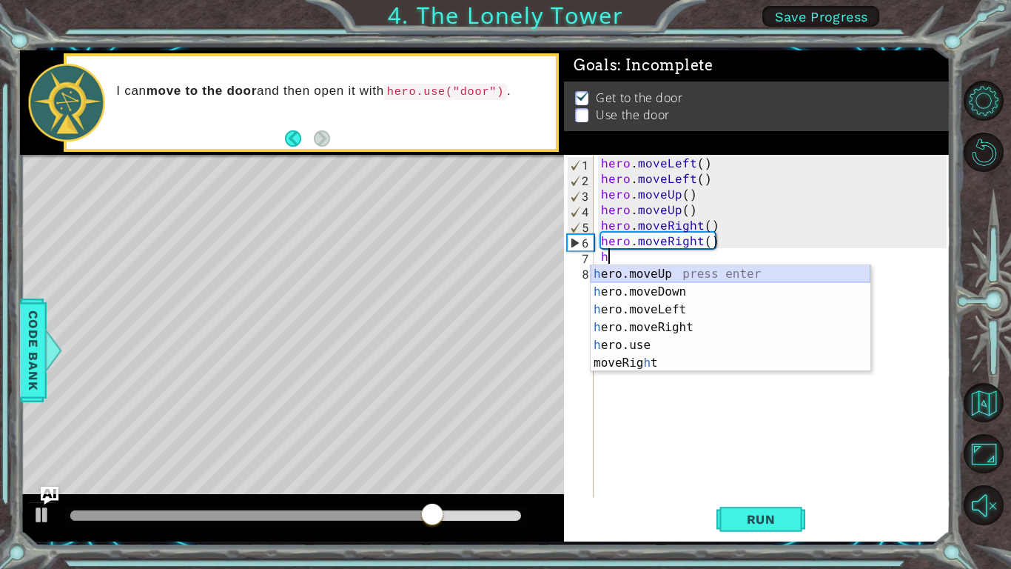
click at [637, 268] on div "h ero.moveUp press enter h ero.moveDown press enter h ero.moveLeft press enter …" at bounding box center [731, 336] width 280 height 142
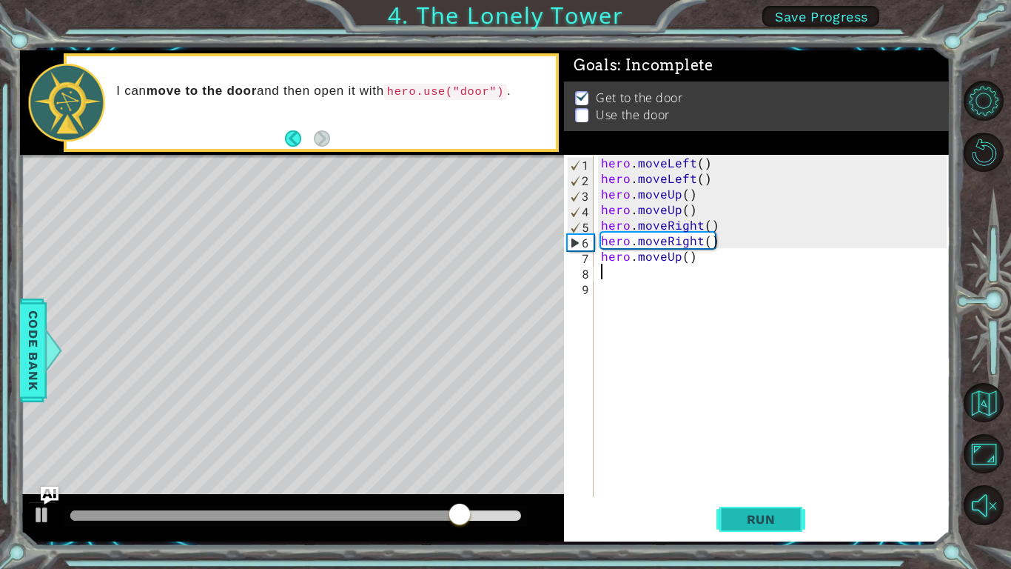
click at [740, 512] on span "Run" at bounding box center [761, 519] width 58 height 15
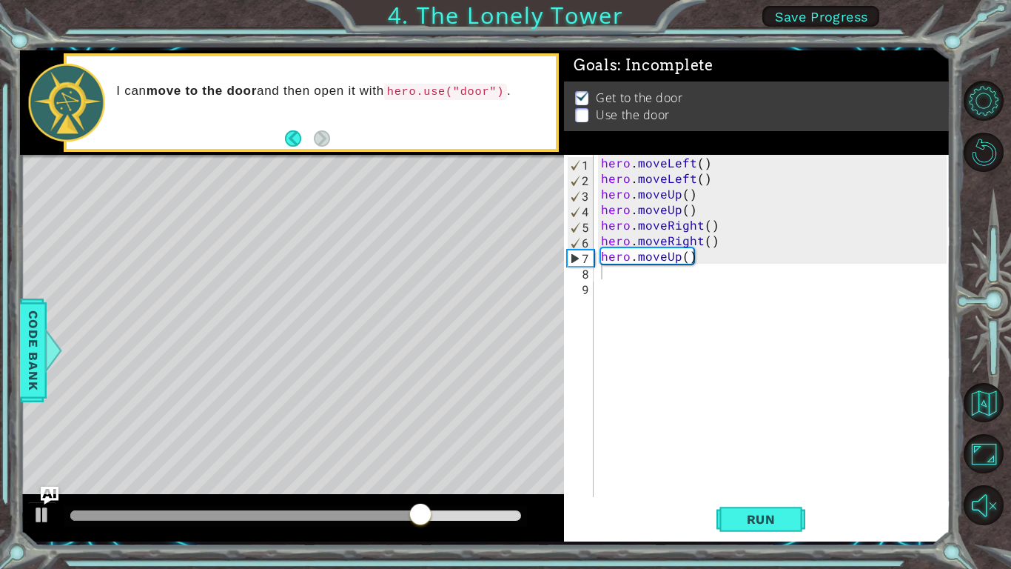
click at [374, 216] on div "Level Map" at bounding box center [362, 373] width 684 height 436
drag, startPoint x: 377, startPoint y: 232, endPoint x: 405, endPoint y: 275, distance: 51.9
click at [405, 275] on div "Level Map" at bounding box center [362, 373] width 684 height 436
click at [384, 230] on div "Level Map" at bounding box center [362, 373] width 684 height 436
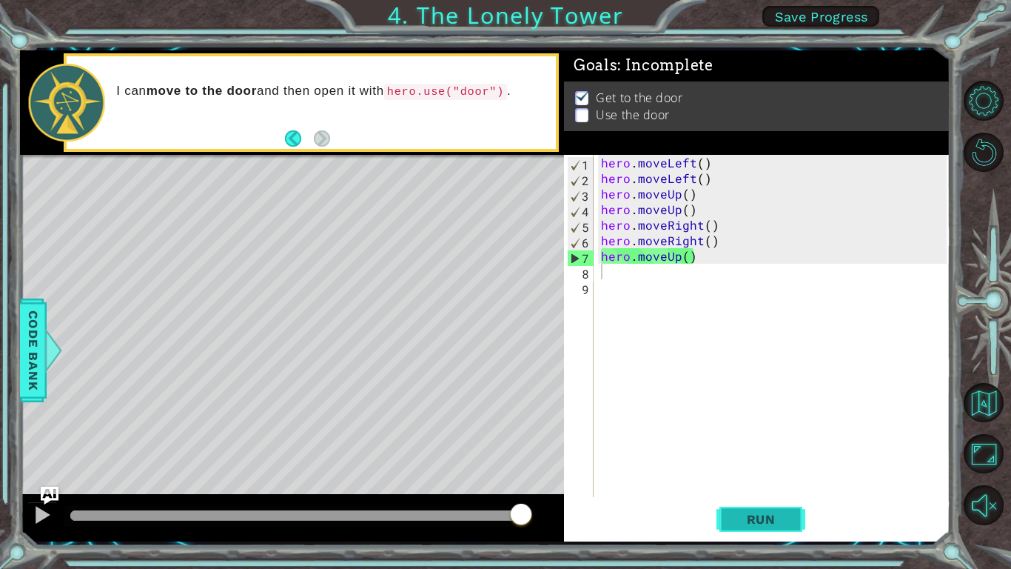
click at [729, 517] on button "Run" at bounding box center [761, 519] width 89 height 38
click at [665, 264] on div "hero . moveLeft ( ) hero . moveLeft ( ) hero . moveUp ( ) hero . moveUp ( ) her…" at bounding box center [776, 341] width 356 height 373
click at [626, 255] on div "hero . moveLeft ( ) hero . moveLeft ( ) hero . moveUp ( ) hero . moveUp ( ) her…" at bounding box center [776, 341] width 356 height 373
click at [691, 255] on div "hero . moveLeft ( ) hero . moveLeft ( ) hero . moveUp ( ) hero . moveUp ( ) her…" at bounding box center [776, 341] width 356 height 373
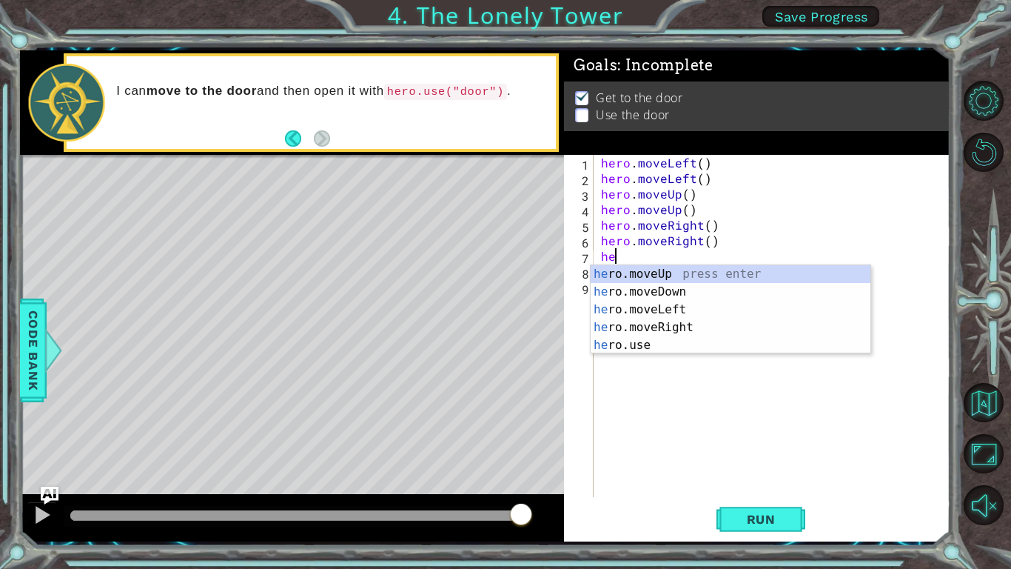
type textarea "h"
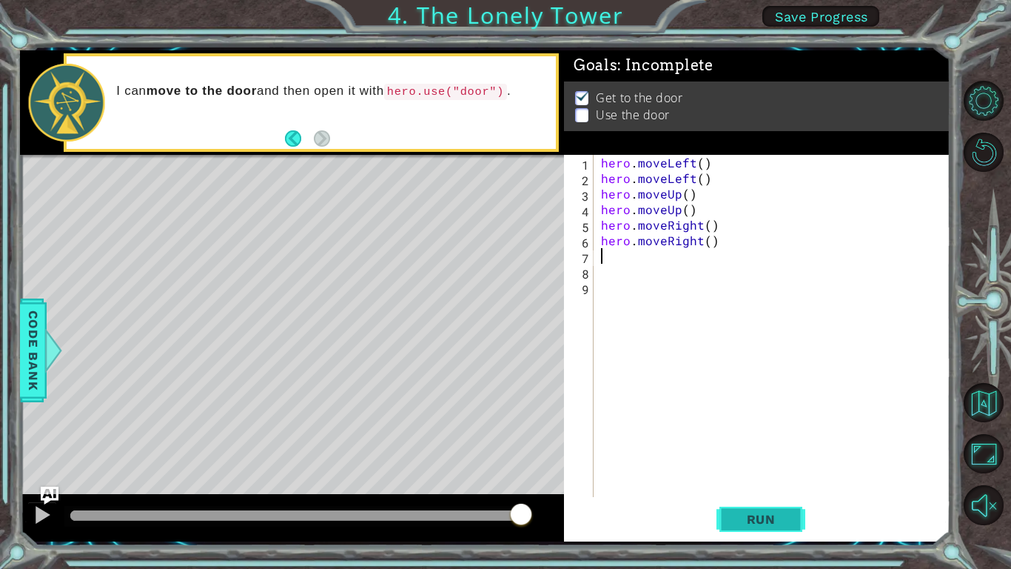
click at [740, 506] on button "Run" at bounding box center [761, 519] width 89 height 38
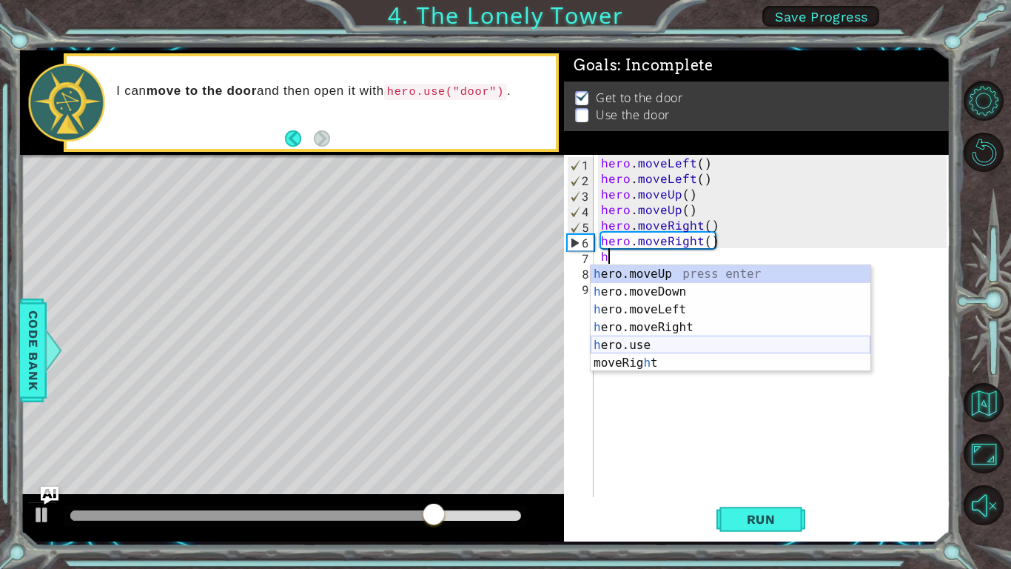
click at [665, 349] on div "h ero.moveUp press enter h ero.moveDown press enter h ero.moveLeft press enter …" at bounding box center [731, 336] width 280 height 142
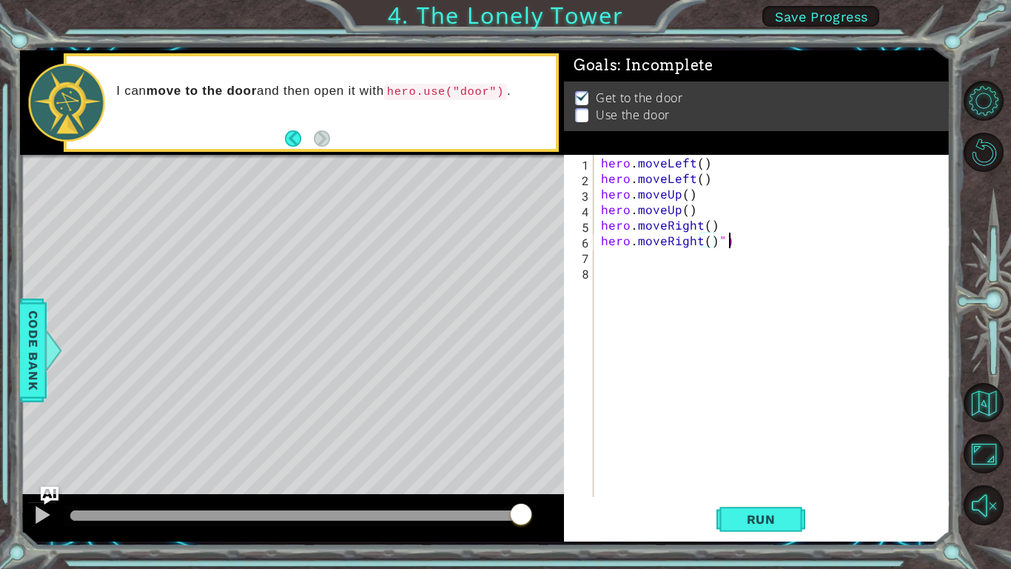
click at [740, 244] on div "hero . moveLeft ( ) hero . moveLeft ( ) hero . moveUp ( ) hero . moveUp ( ) her…" at bounding box center [776, 341] width 356 height 373
type textarea "hero.moveRight()"
click at [646, 250] on div "hero . moveLeft ( ) hero . moveLeft ( ) hero . moveUp ( ) hero . moveUp ( ) her…" at bounding box center [776, 341] width 356 height 373
click at [606, 255] on div "hero . moveLeft ( ) hero . moveLeft ( ) hero . moveUp ( ) hero . moveUp ( ) her…" at bounding box center [776, 341] width 356 height 373
click at [594, 264] on textarea "Code Area" at bounding box center [593, 264] width 1 height 1
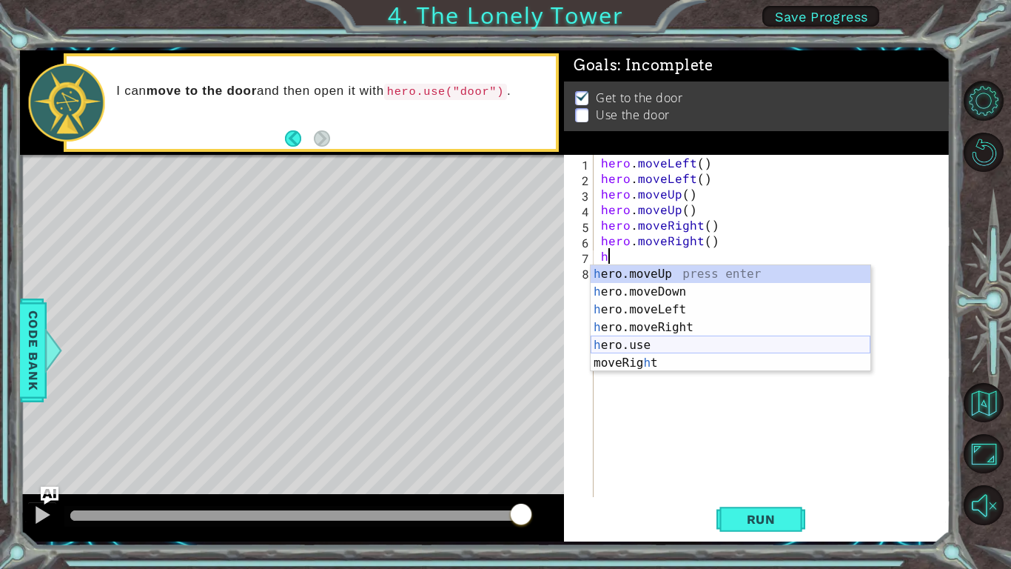
click at [665, 342] on div "h ero.moveUp press enter h ero.moveDown press enter h ero.moveLeft press enter …" at bounding box center [731, 336] width 280 height 142
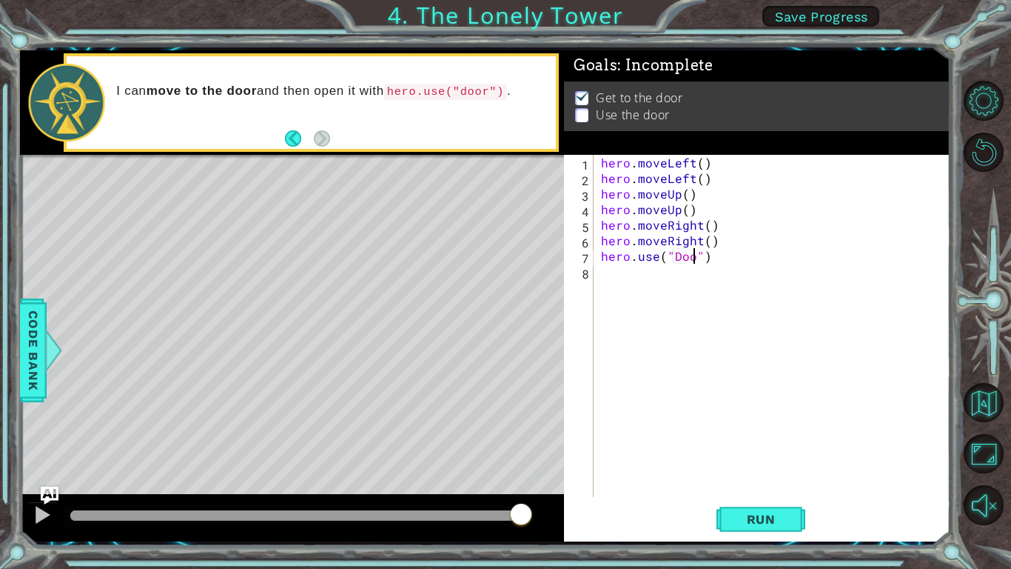
scroll to position [0, 6]
click at [739, 513] on span "Run" at bounding box center [761, 519] width 58 height 15
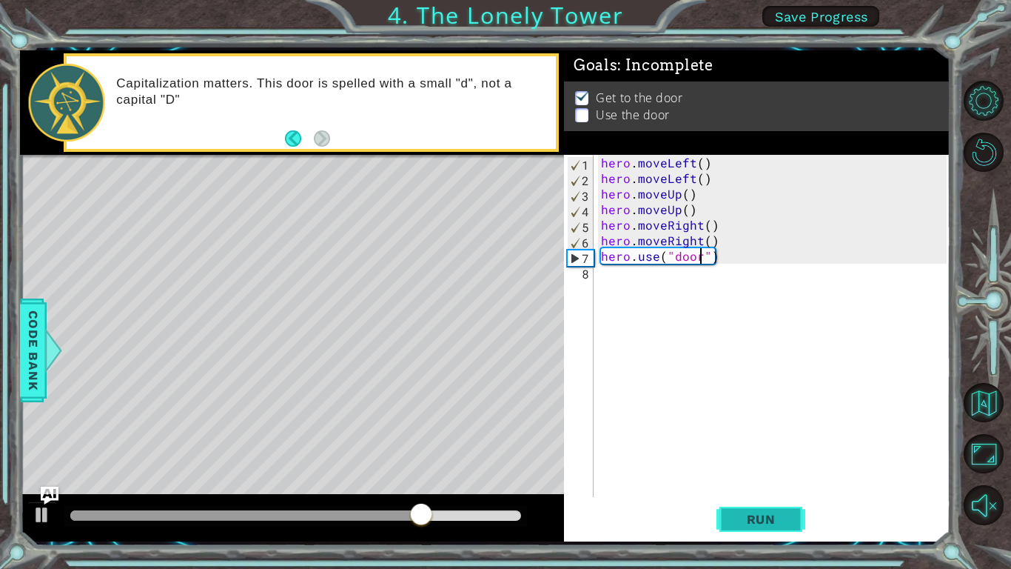
type textarea "hero.use("door")"
click at [787, 519] on span "Run" at bounding box center [761, 519] width 58 height 15
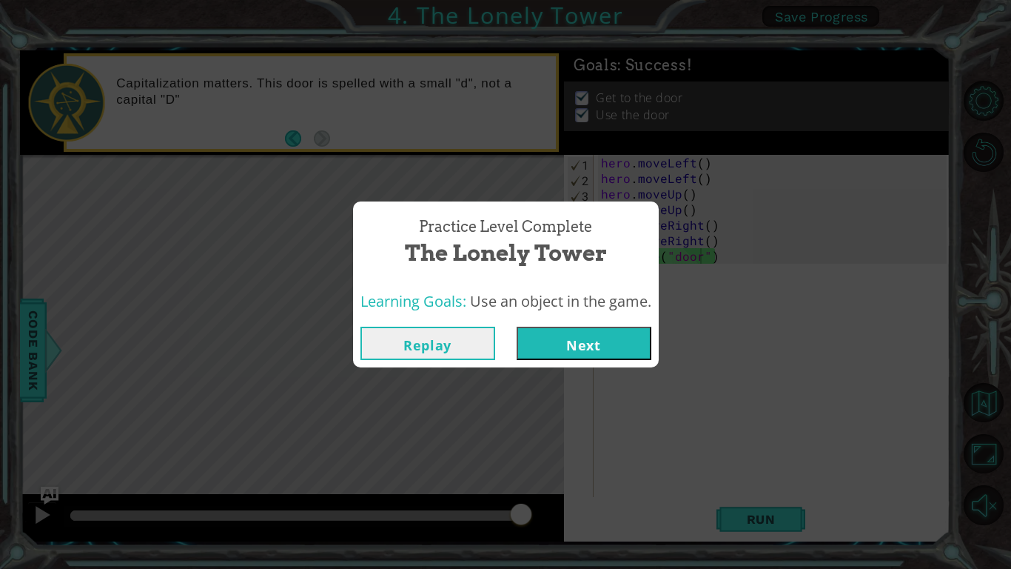
click at [605, 346] on button "Next" at bounding box center [584, 342] width 135 height 33
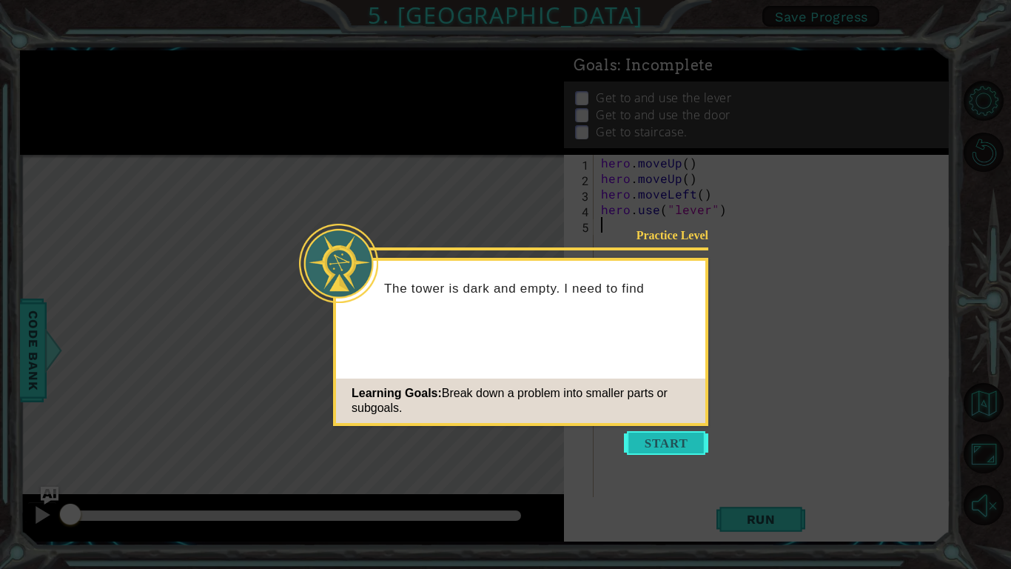
click at [659, 442] on button "Start" at bounding box center [666, 443] width 84 height 24
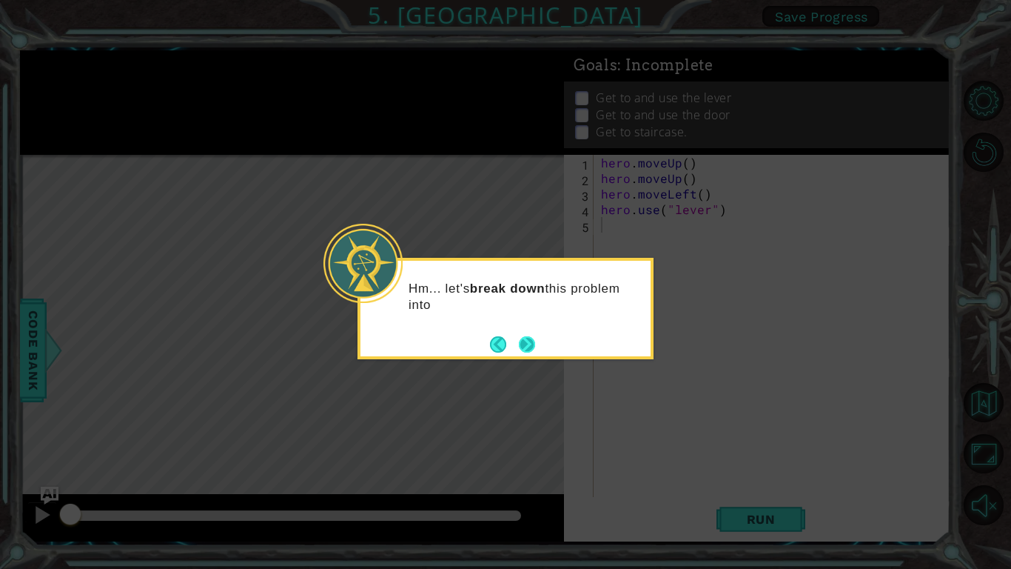
click at [526, 340] on button "Next" at bounding box center [527, 344] width 26 height 26
